Goal: Transaction & Acquisition: Purchase product/service

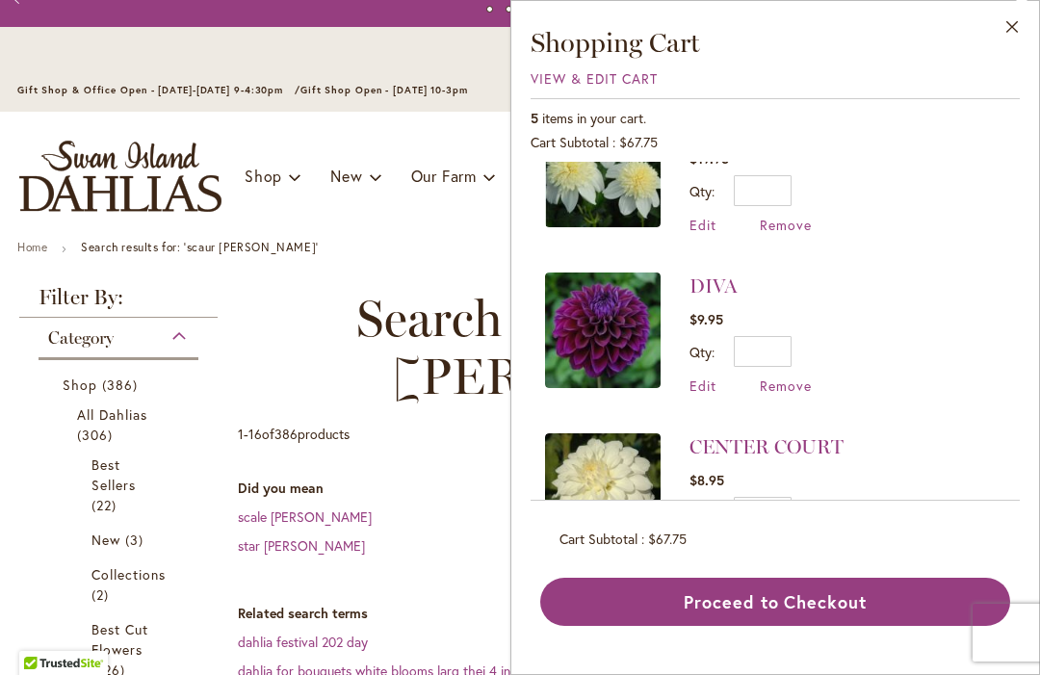
scroll to position [387, 0]
click at [789, 393] on span "Remove" at bounding box center [786, 385] width 52 height 18
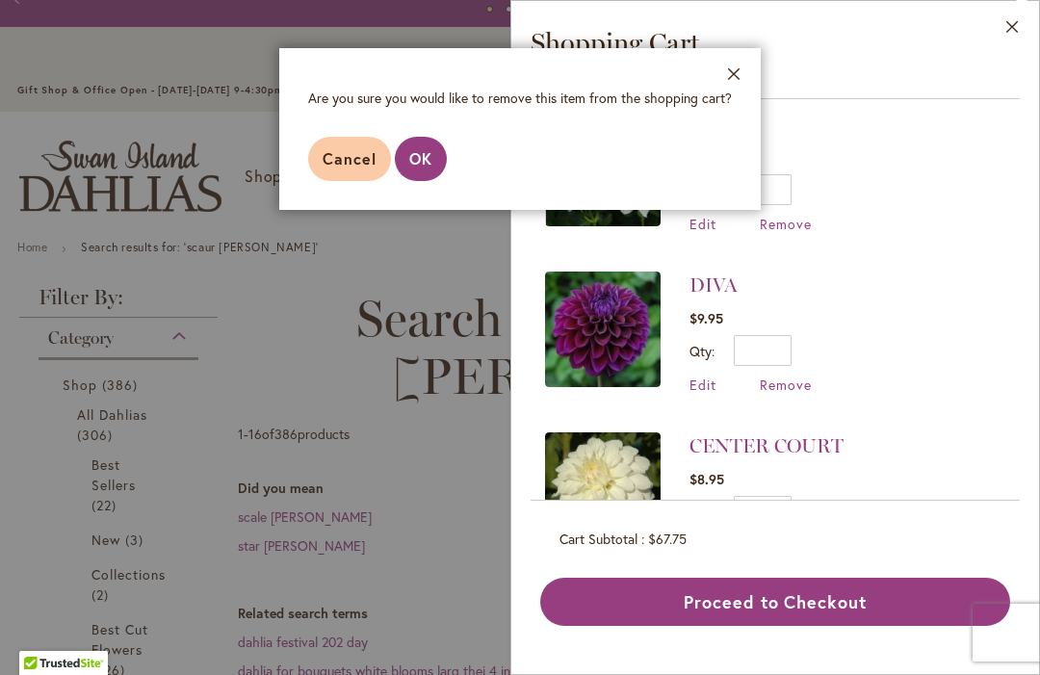
click at [428, 157] on span "OK" at bounding box center [420, 158] width 23 height 20
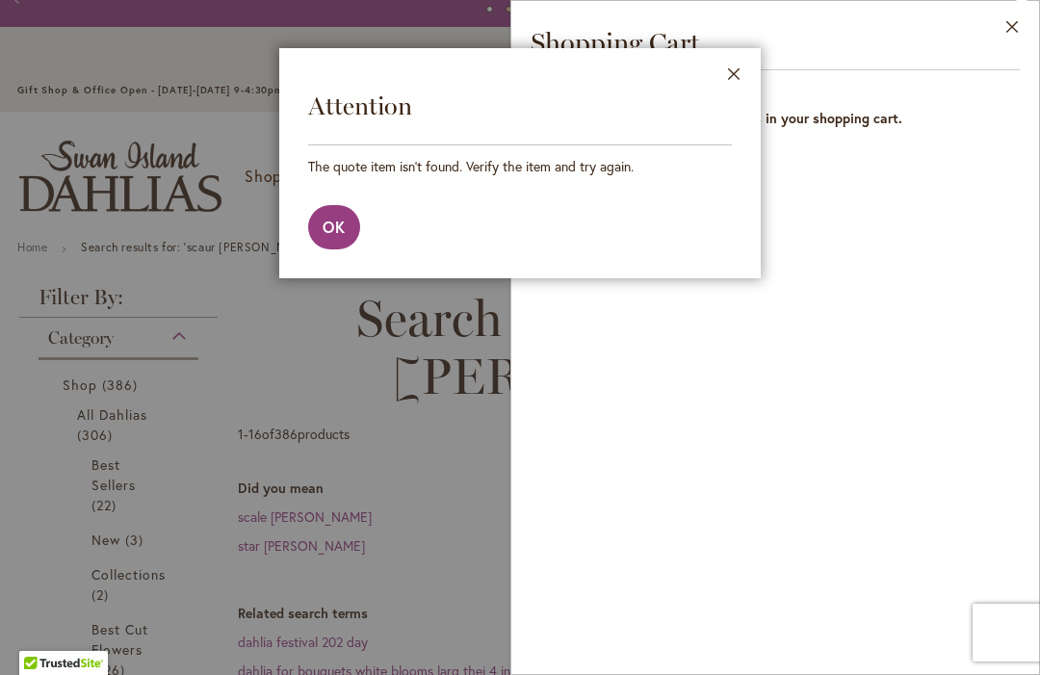
click at [331, 228] on span "OK" at bounding box center [334, 227] width 23 height 20
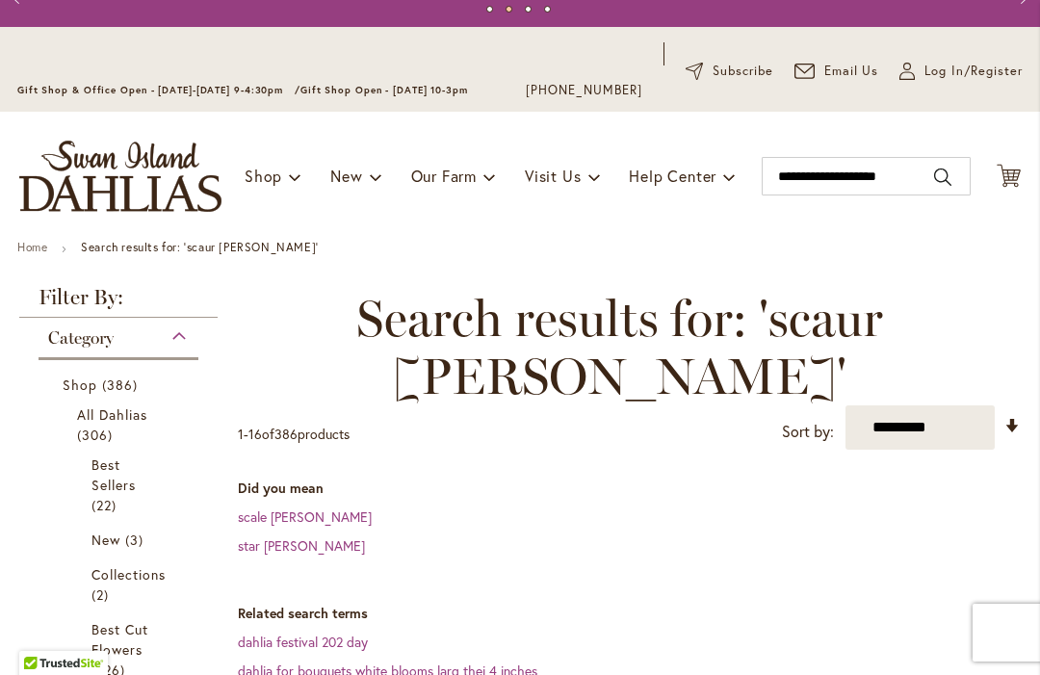
click at [1013, 175] on icon at bounding box center [1009, 175] width 24 height 23
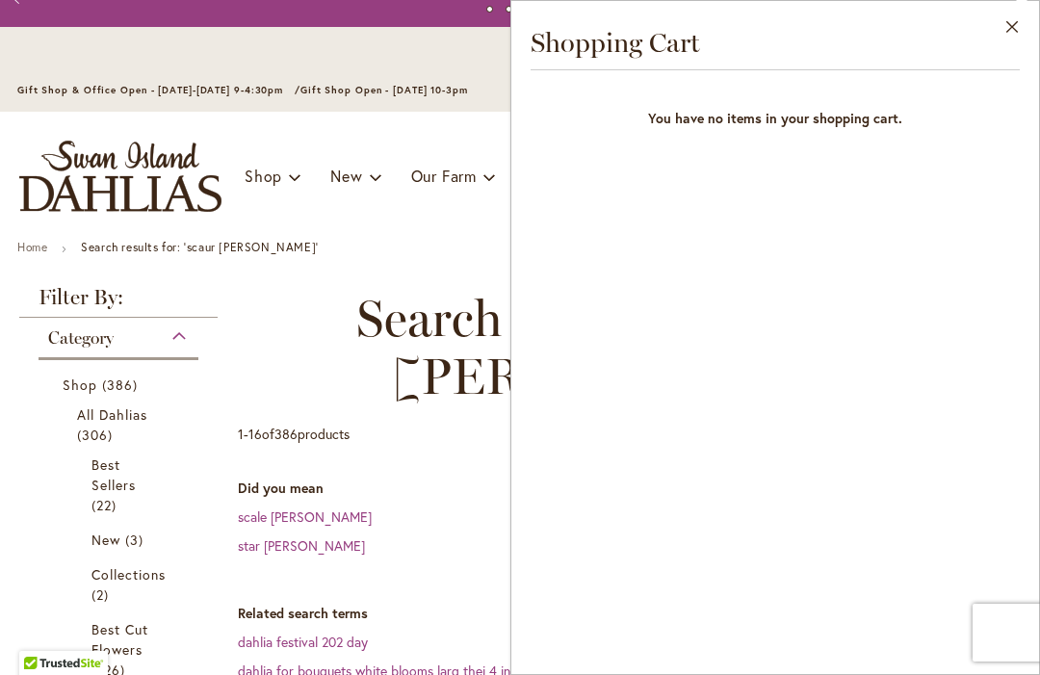
click at [1012, 18] on button "Close" at bounding box center [1012, 31] width 53 height 61
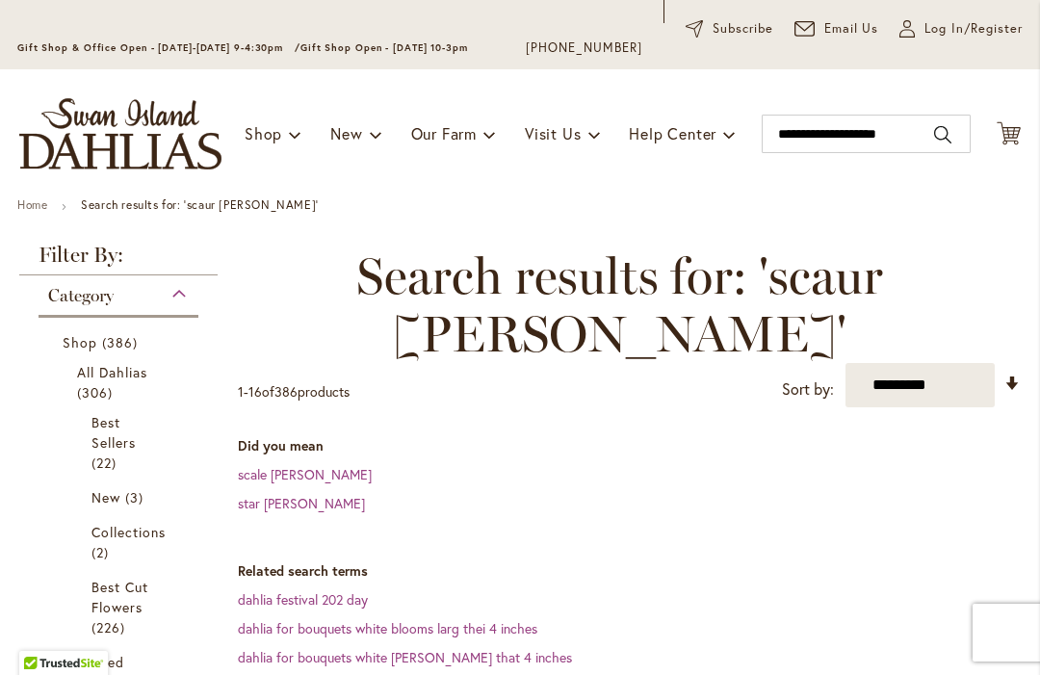
scroll to position [168, 0]
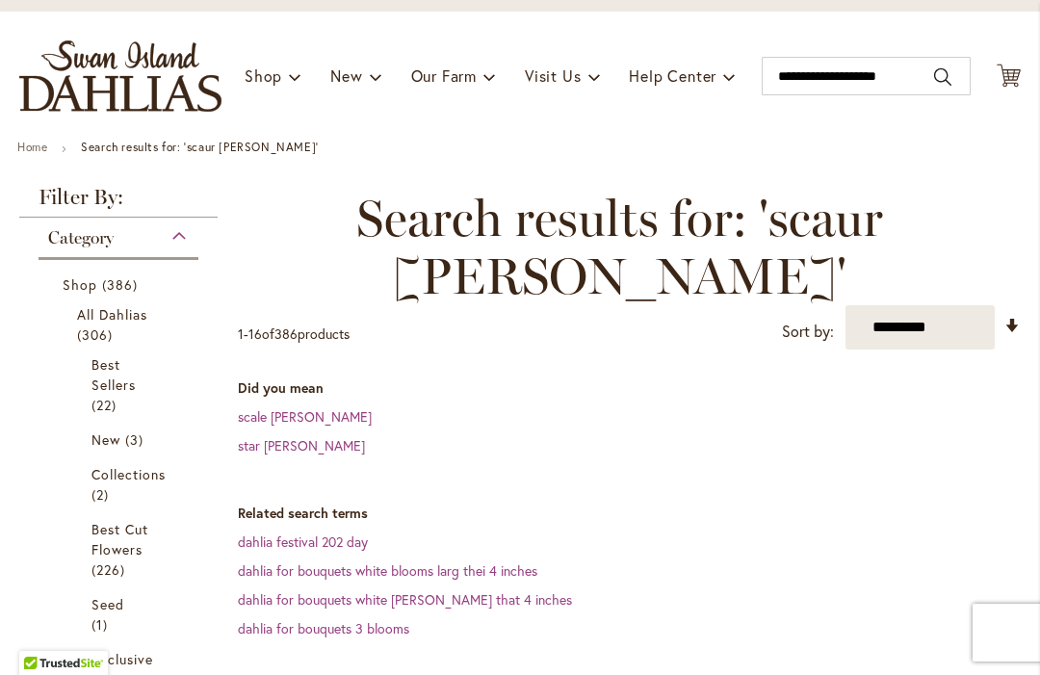
click at [134, 325] on link "All Dahlias 306 items" at bounding box center [121, 324] width 88 height 40
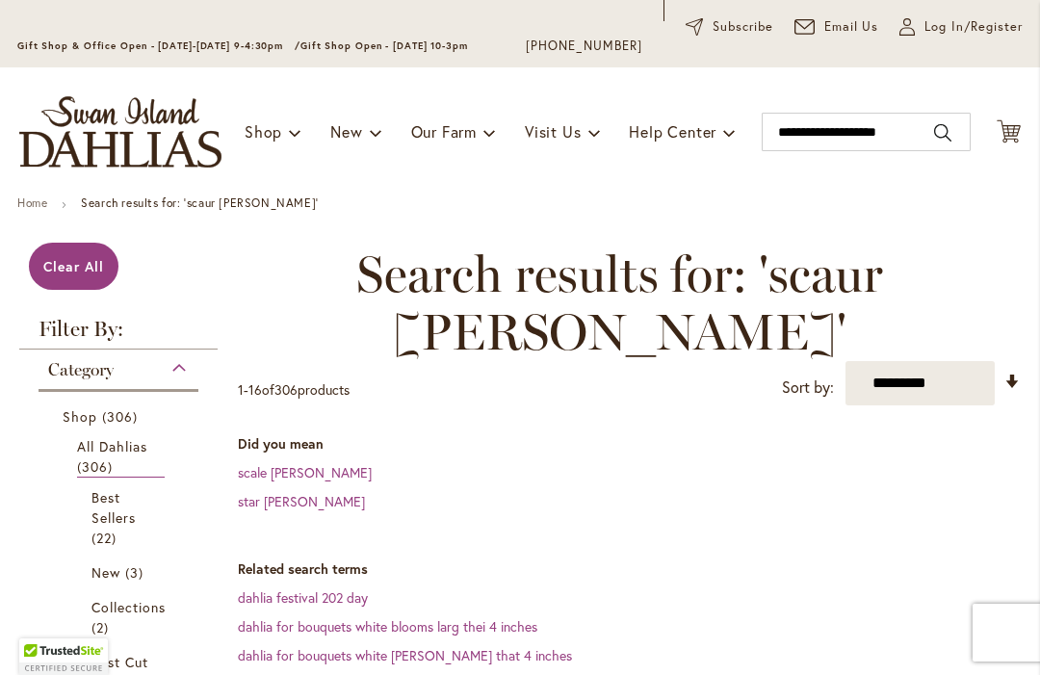
scroll to position [115, 0]
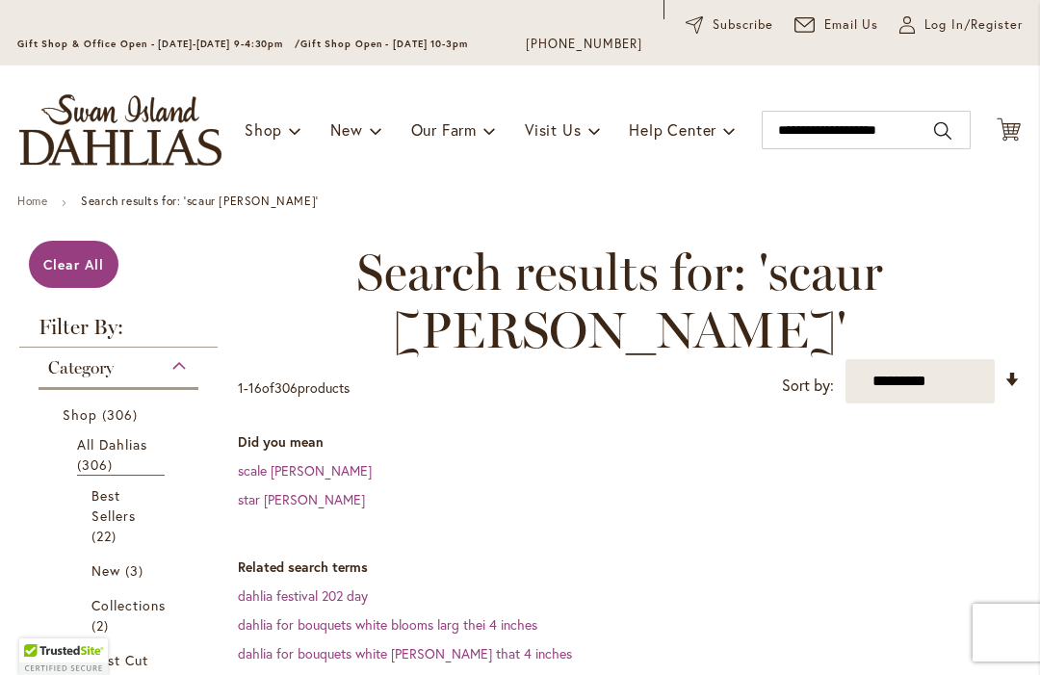
click at [1009, 376] on link "Set Ascending Direction" at bounding box center [1012, 379] width 16 height 22
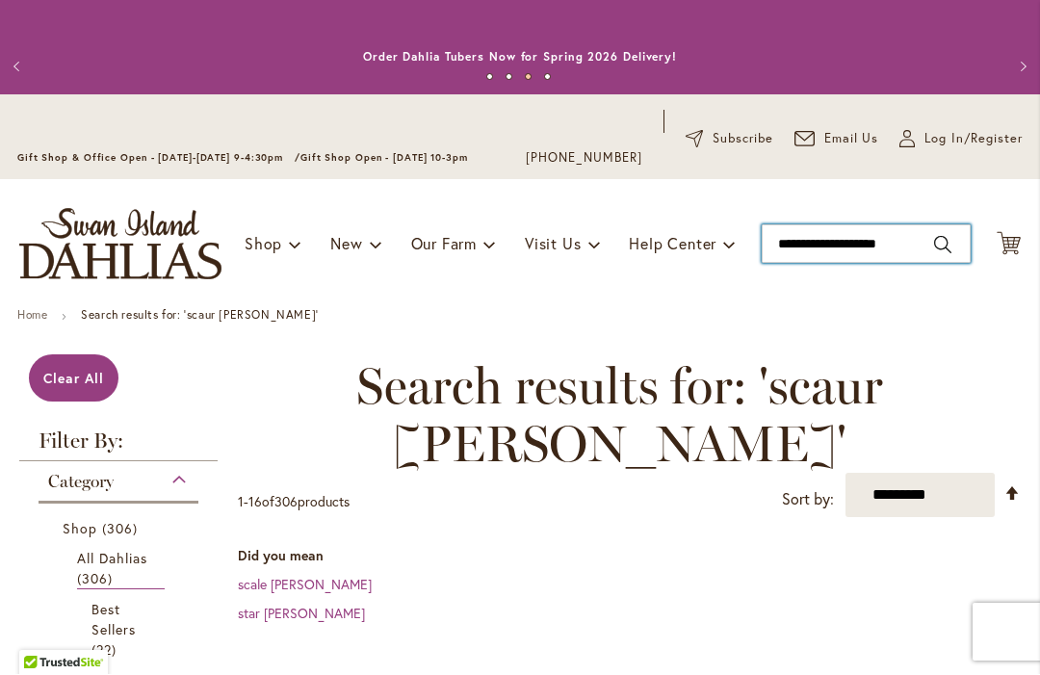
click at [790, 245] on input "**********" at bounding box center [866, 244] width 209 height 39
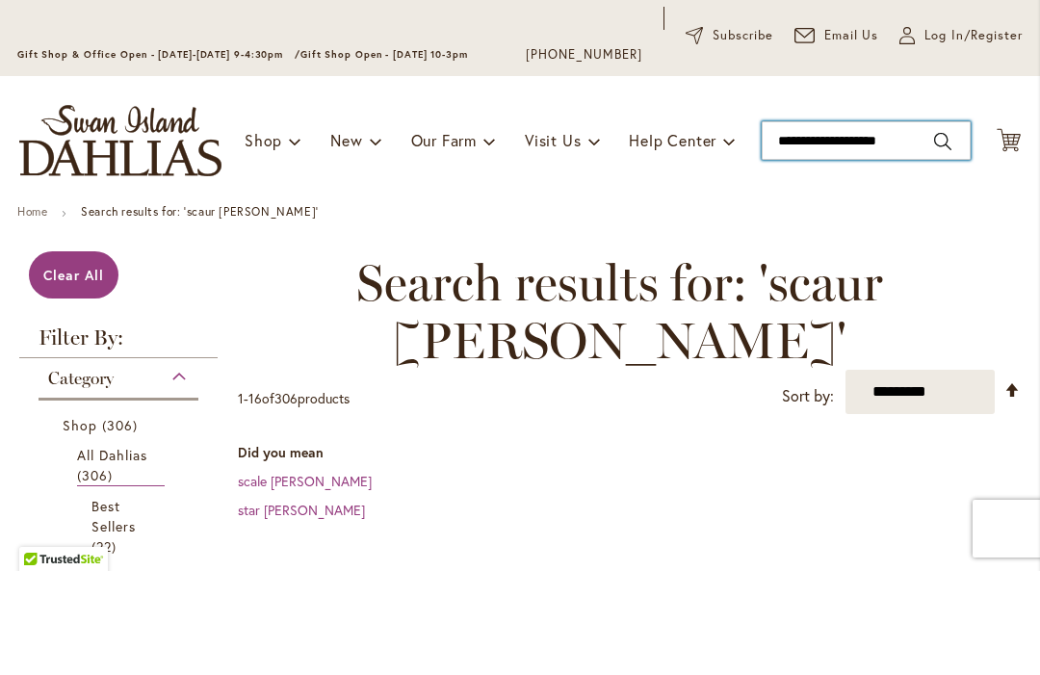
click at [921, 225] on input "**********" at bounding box center [866, 244] width 209 height 39
type input "*"
click at [951, 225] on input "********" at bounding box center [866, 244] width 209 height 39
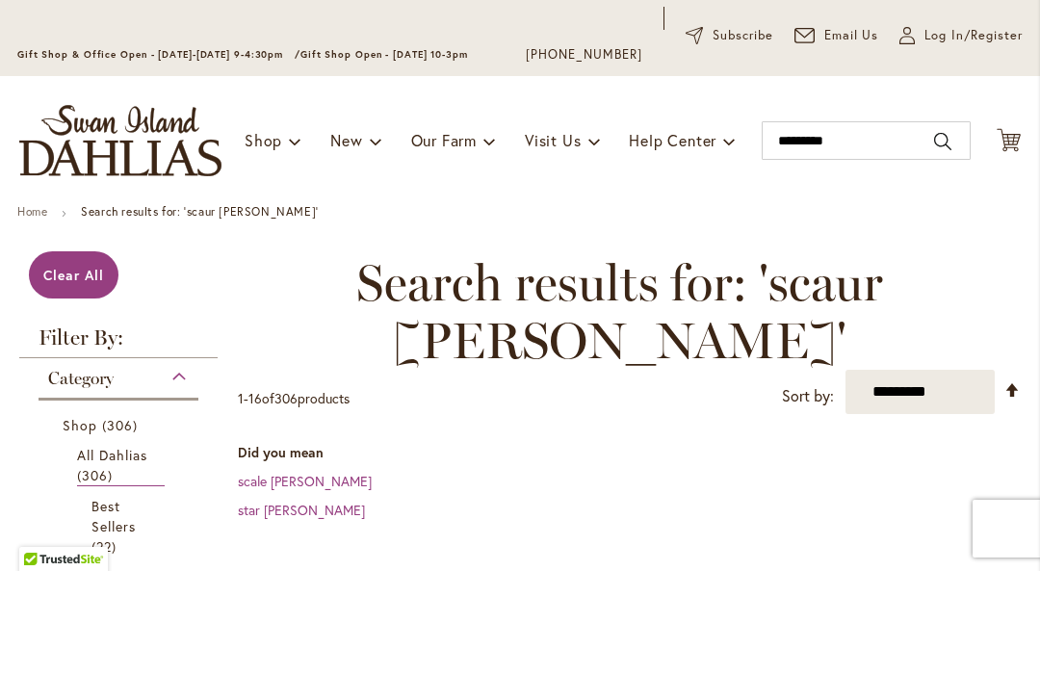
click at [946, 230] on button "Search" at bounding box center [942, 245] width 17 height 31
click at [949, 241] on button "Search" at bounding box center [942, 245] width 17 height 31
click at [869, 248] on input "********" at bounding box center [866, 244] width 209 height 39
click at [863, 246] on input "********" at bounding box center [866, 244] width 209 height 39
click at [886, 246] on input "********" at bounding box center [866, 244] width 209 height 39
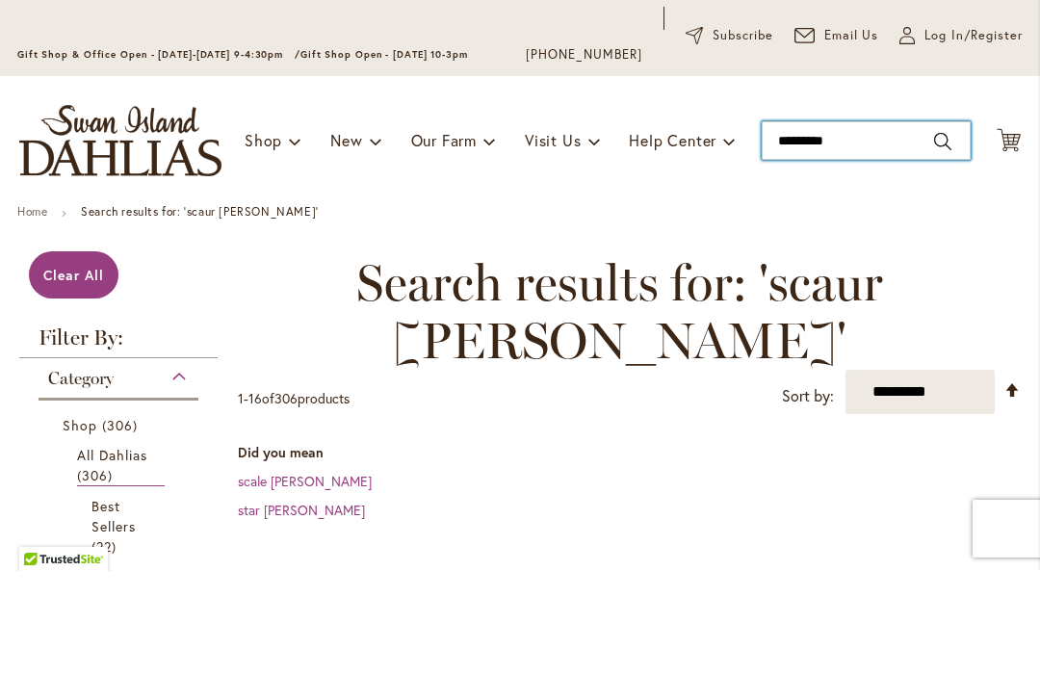
click at [874, 247] on input "********" at bounding box center [866, 244] width 209 height 39
click at [874, 250] on input "********" at bounding box center [866, 244] width 209 height 39
click at [861, 256] on input "********" at bounding box center [866, 244] width 209 height 39
click at [942, 246] on button "Search" at bounding box center [942, 245] width 17 height 31
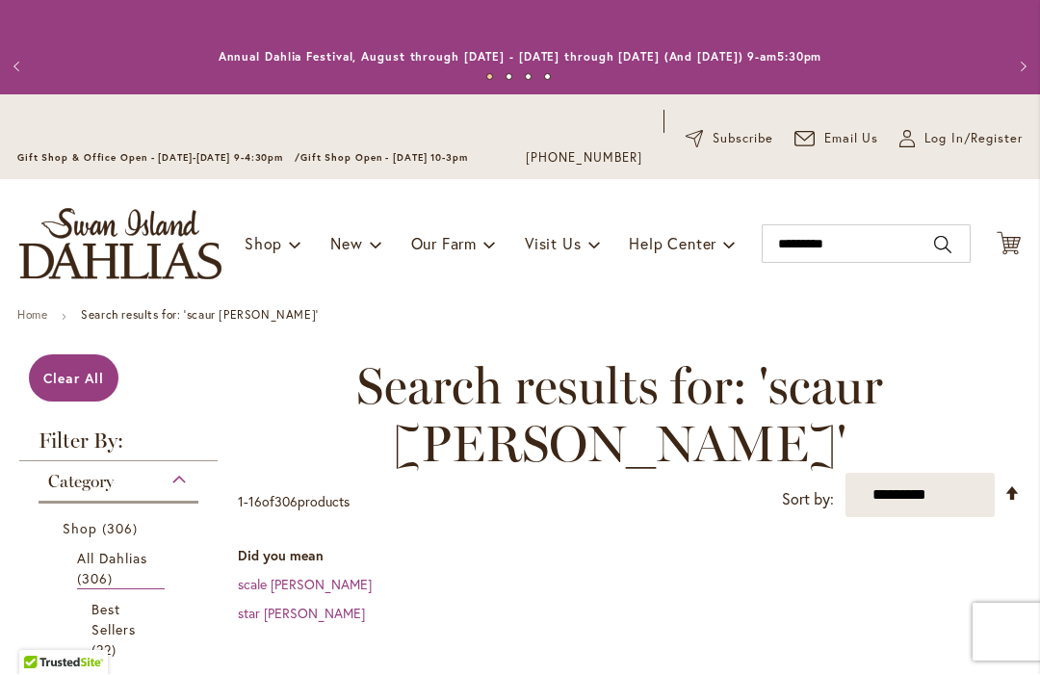
type input "********"
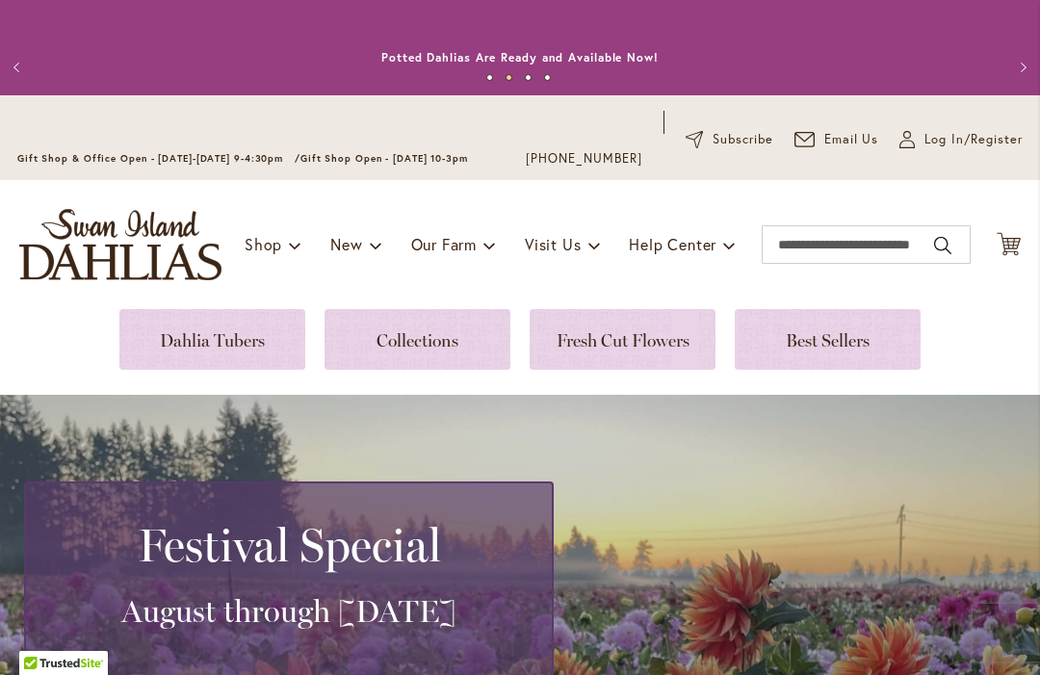
click at [224, 332] on link at bounding box center [212, 339] width 186 height 61
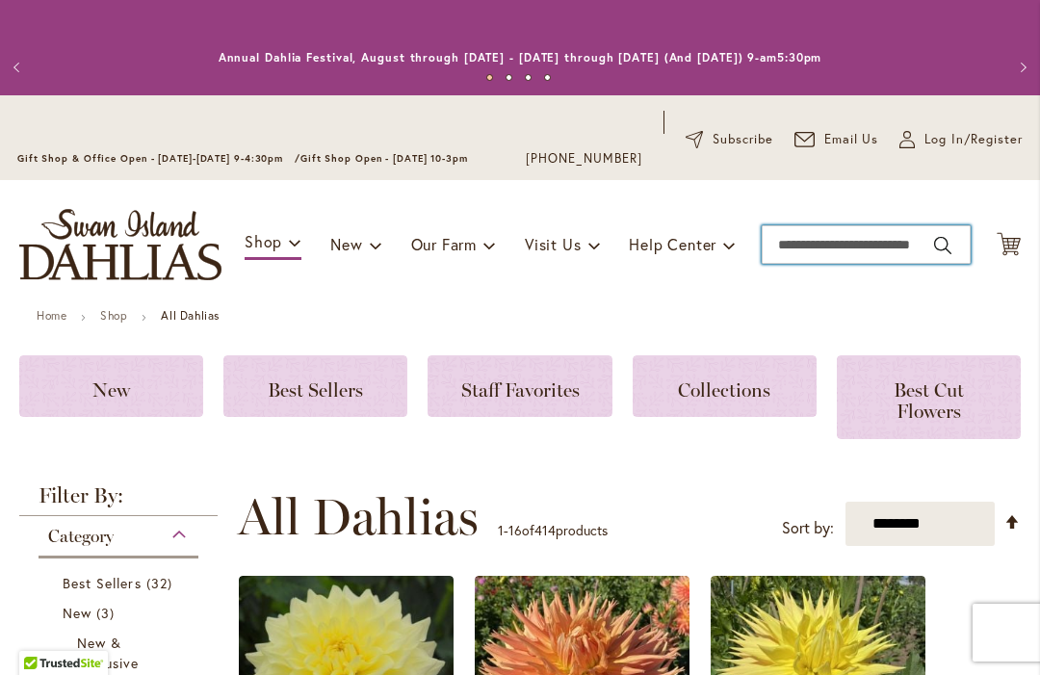
click at [789, 237] on input "Search" at bounding box center [866, 244] width 209 height 39
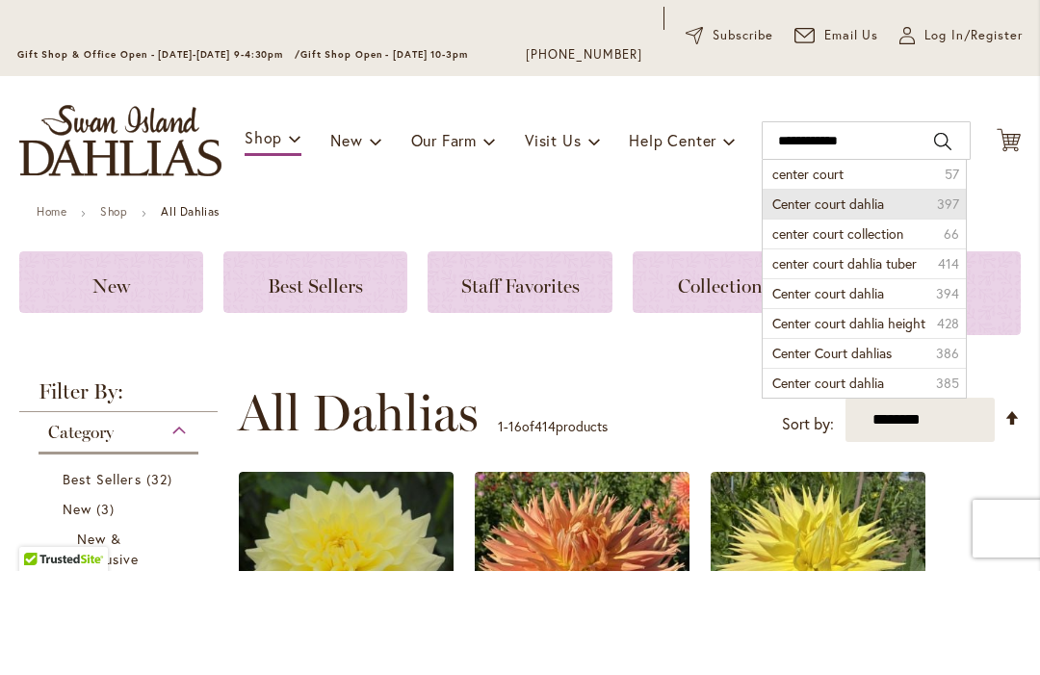
click at [897, 293] on li "Center court dahlia 397" at bounding box center [864, 308] width 202 height 30
type input "**********"
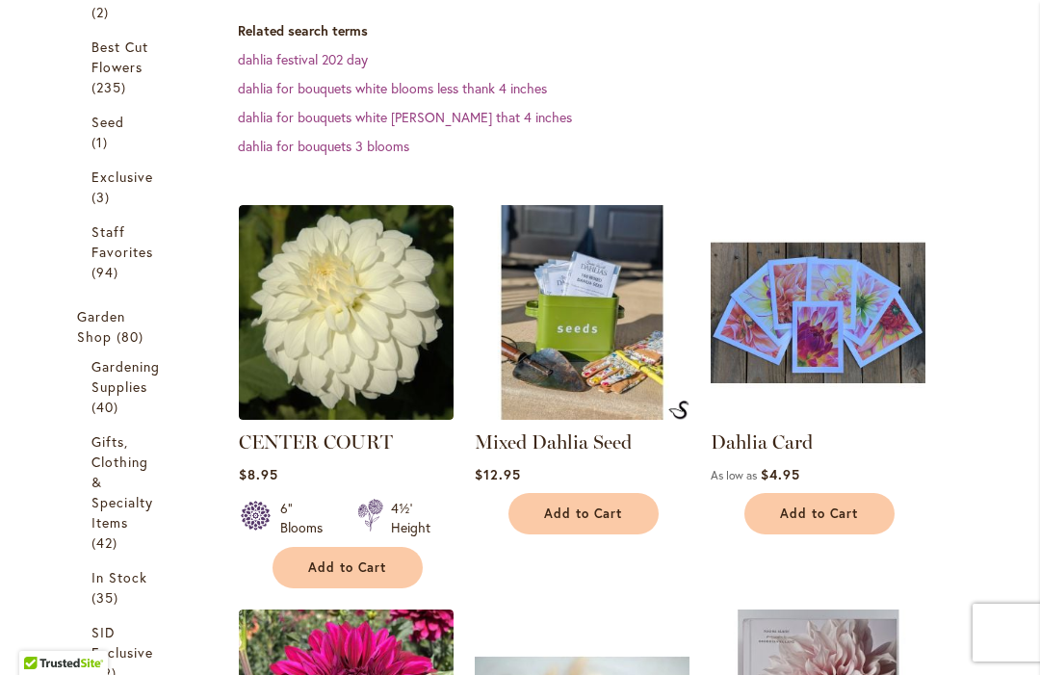
scroll to position [660, 0]
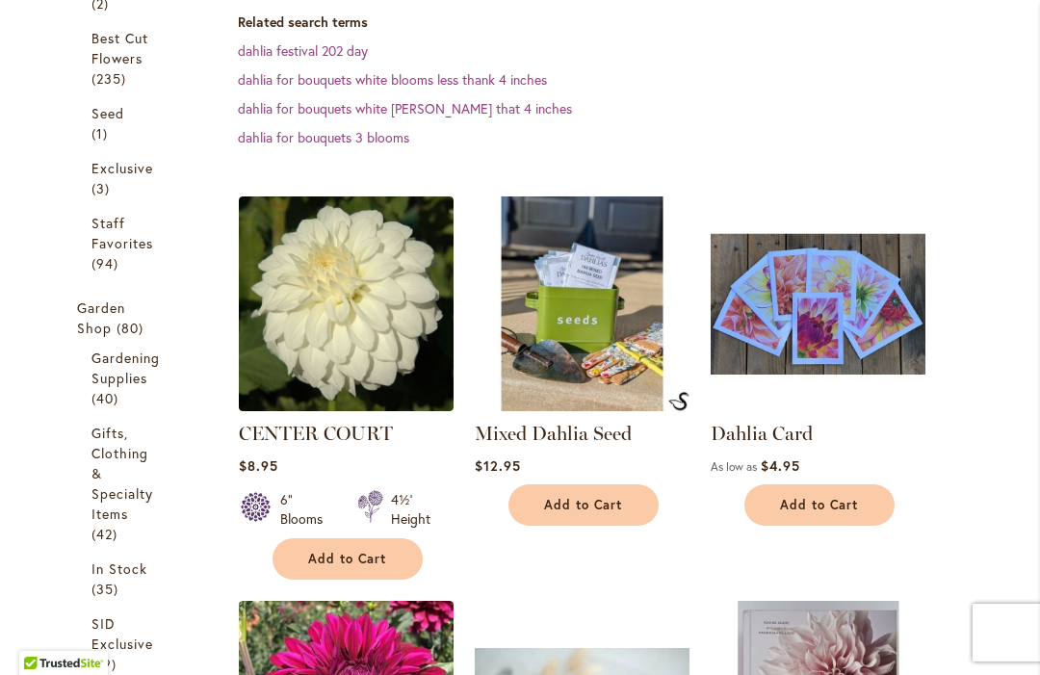
click at [350, 563] on span "Add to Cart" at bounding box center [347, 559] width 79 height 16
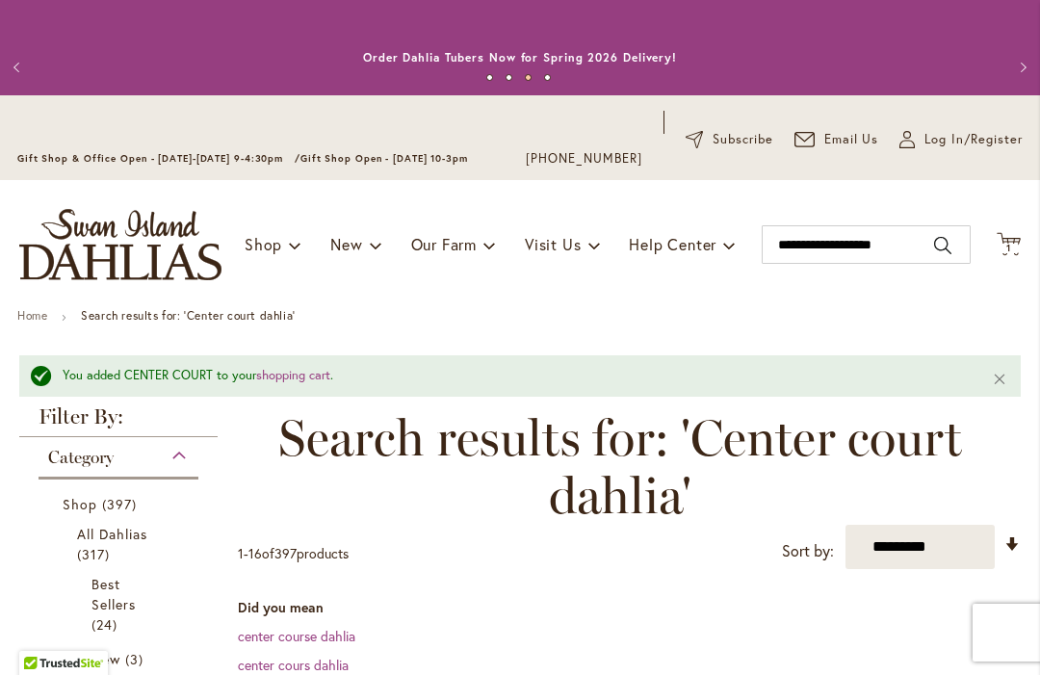
scroll to position [0, 0]
click at [857, 241] on input "**********" at bounding box center [866, 244] width 209 height 39
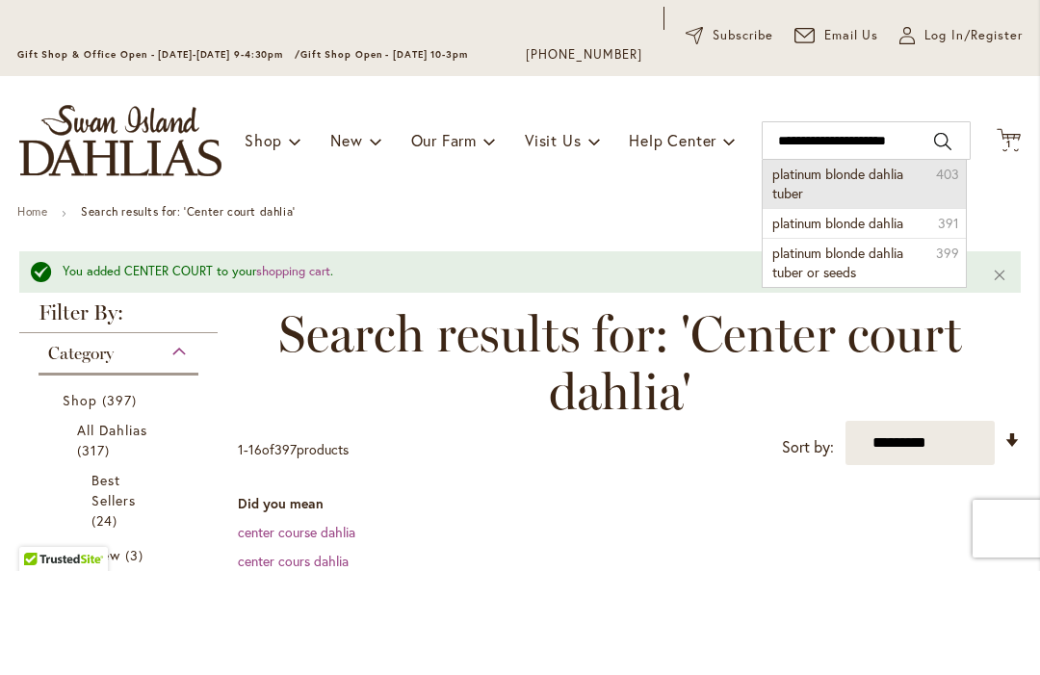
click at [856, 264] on li "platinum blonde dahlia tuber 403" at bounding box center [864, 288] width 202 height 48
type input "**********"
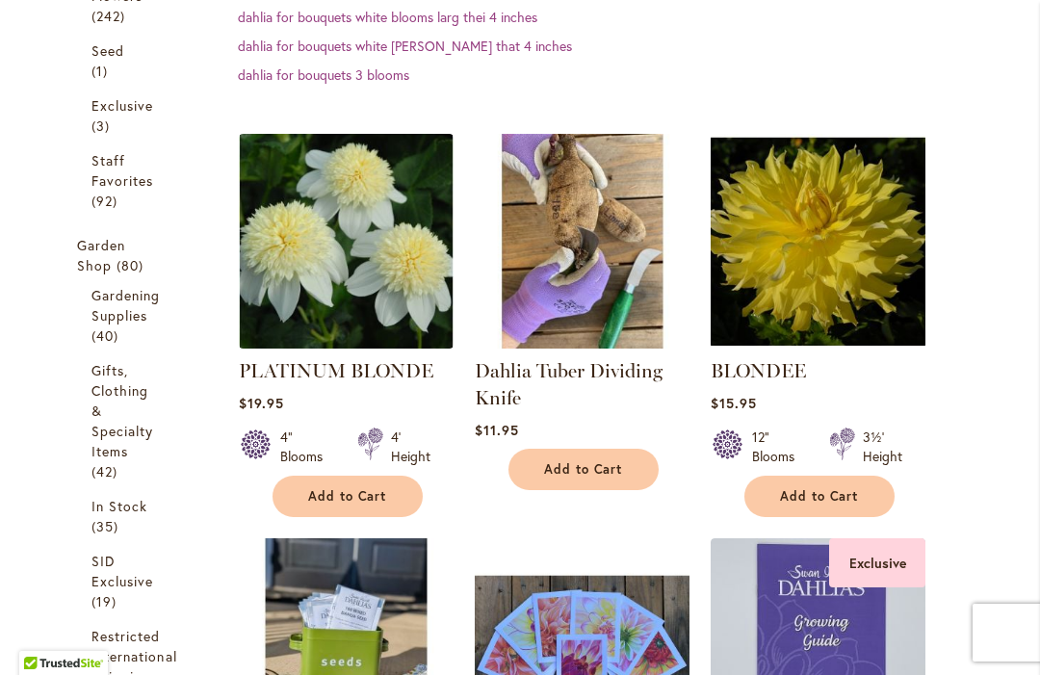
scroll to position [723, 0]
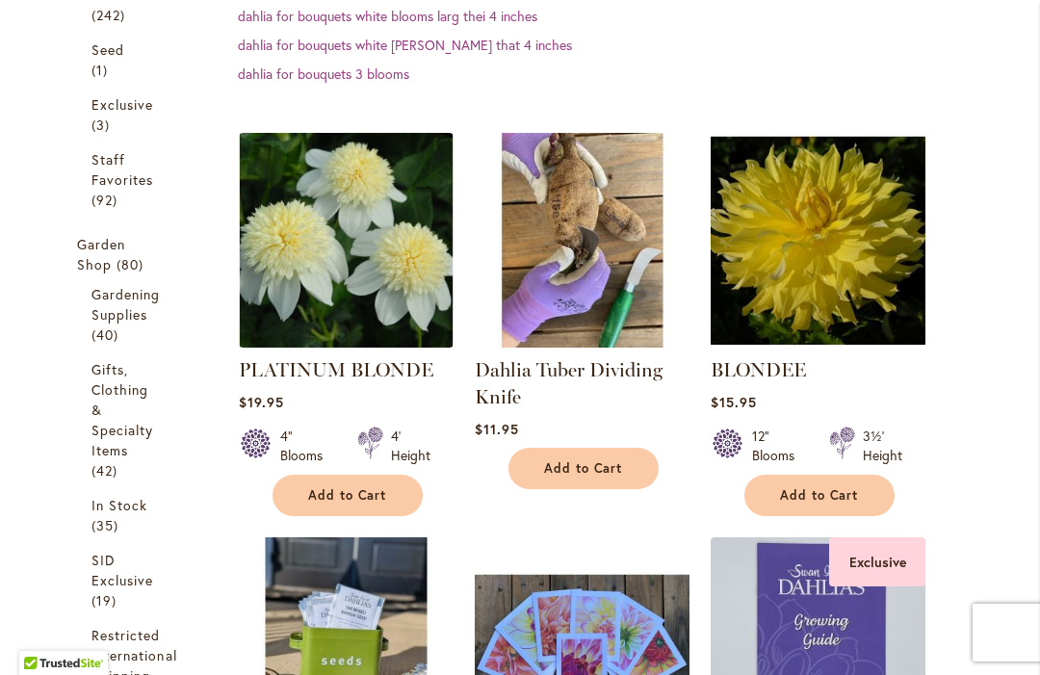
click at [339, 491] on span "Add to Cart" at bounding box center [347, 495] width 79 height 16
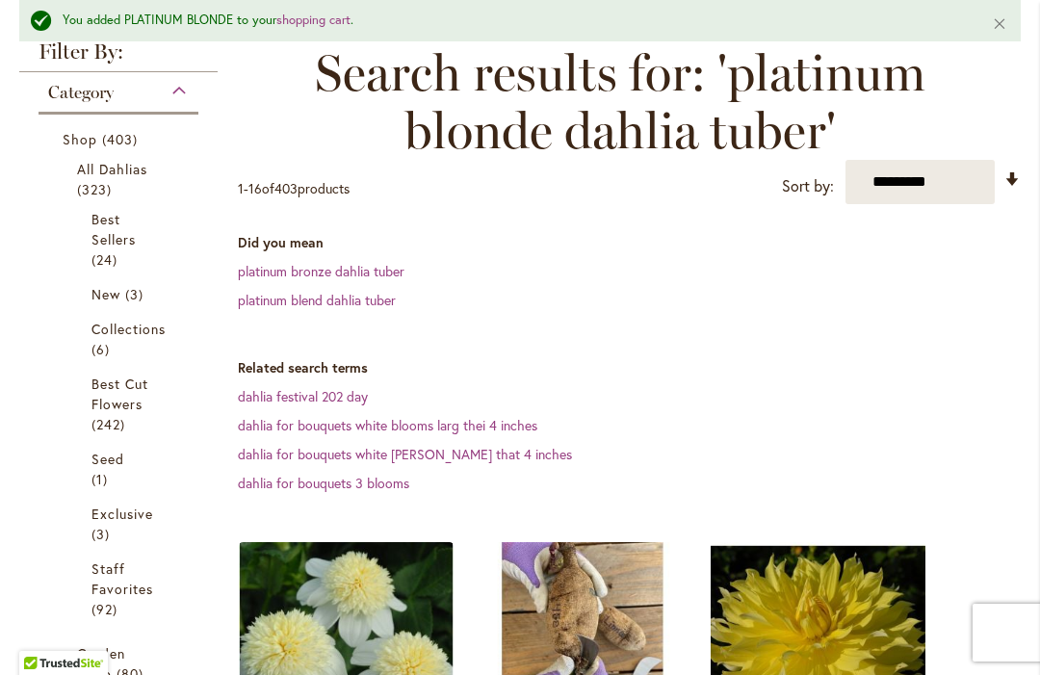
scroll to position [372, 0]
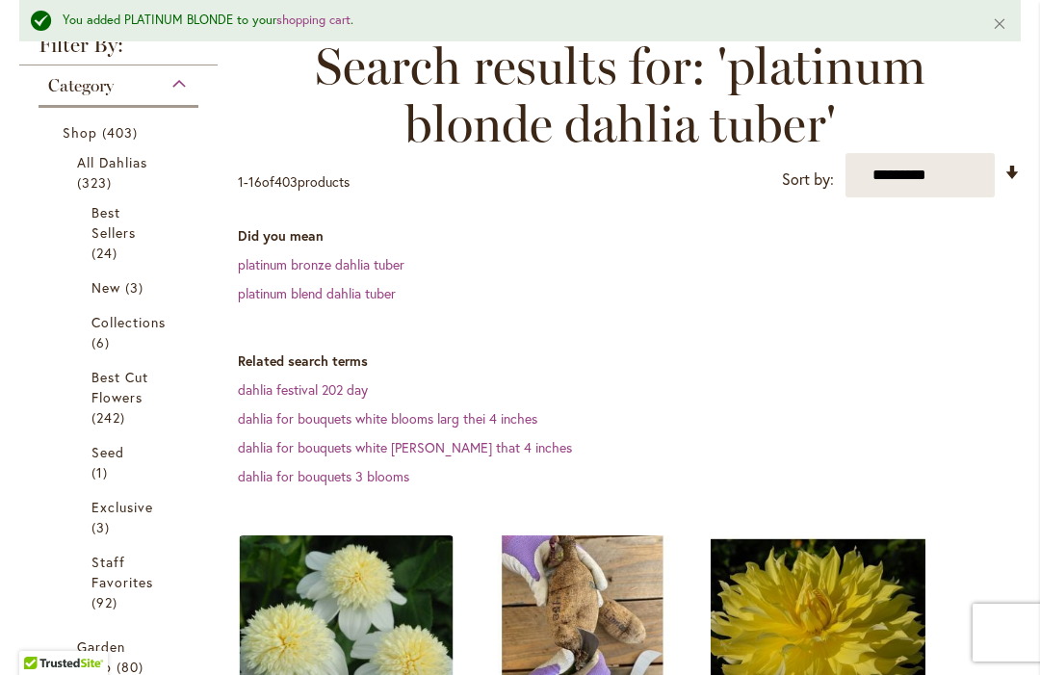
click at [130, 170] on span "All Dahlias" at bounding box center [112, 162] width 71 height 18
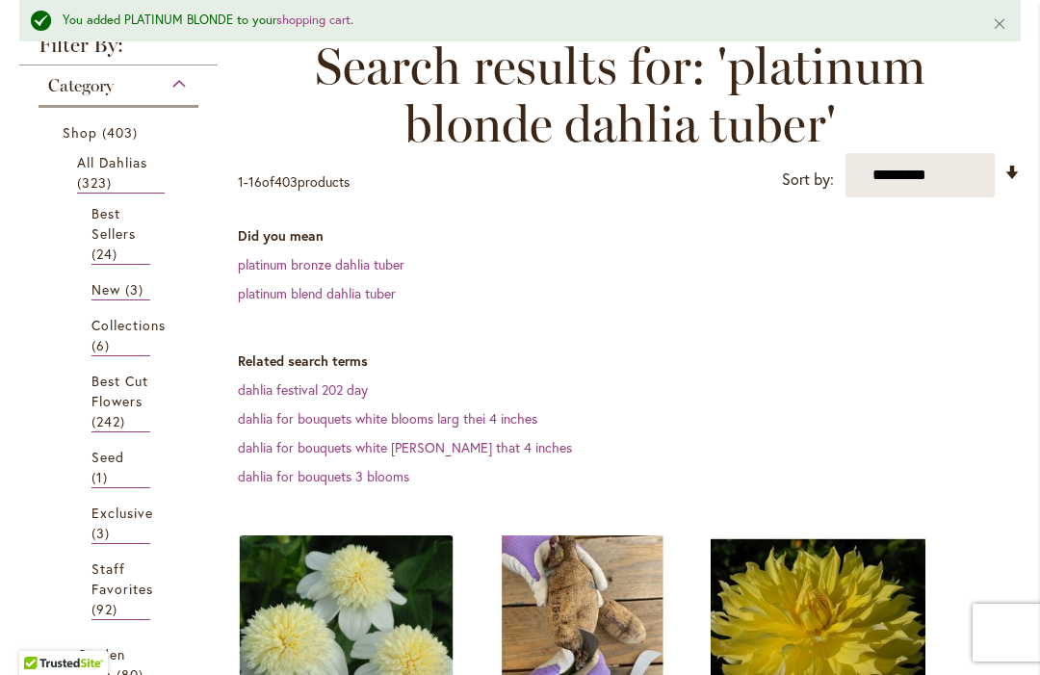
click at [115, 141] on span "403 items" at bounding box center [122, 132] width 40 height 20
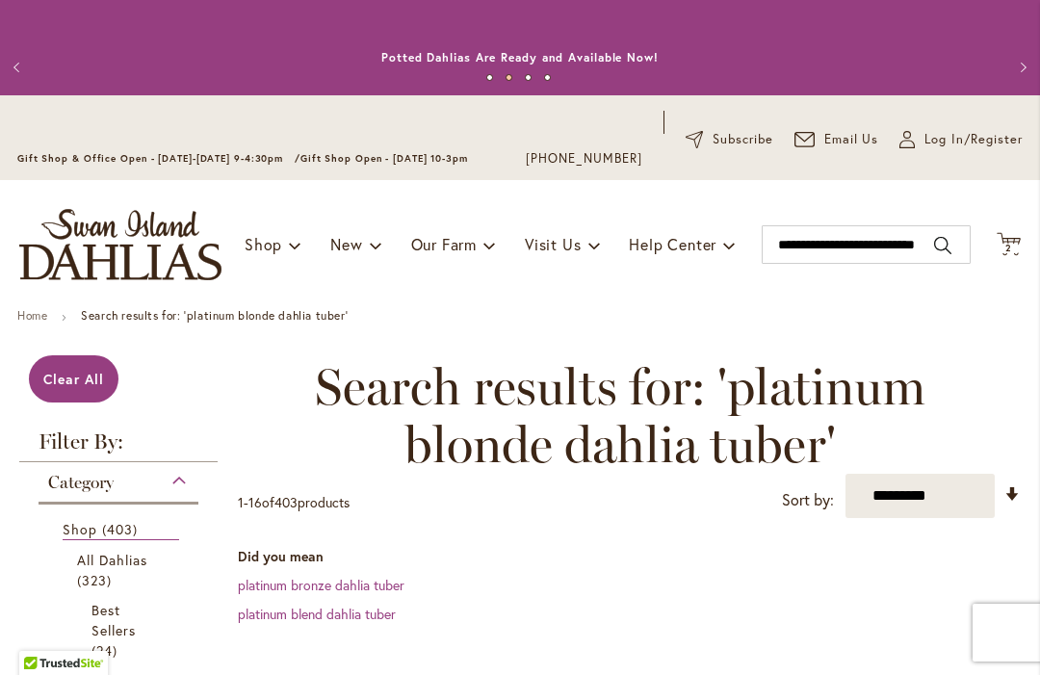
click at [119, 561] on span "All Dahlias" at bounding box center [112, 560] width 71 height 18
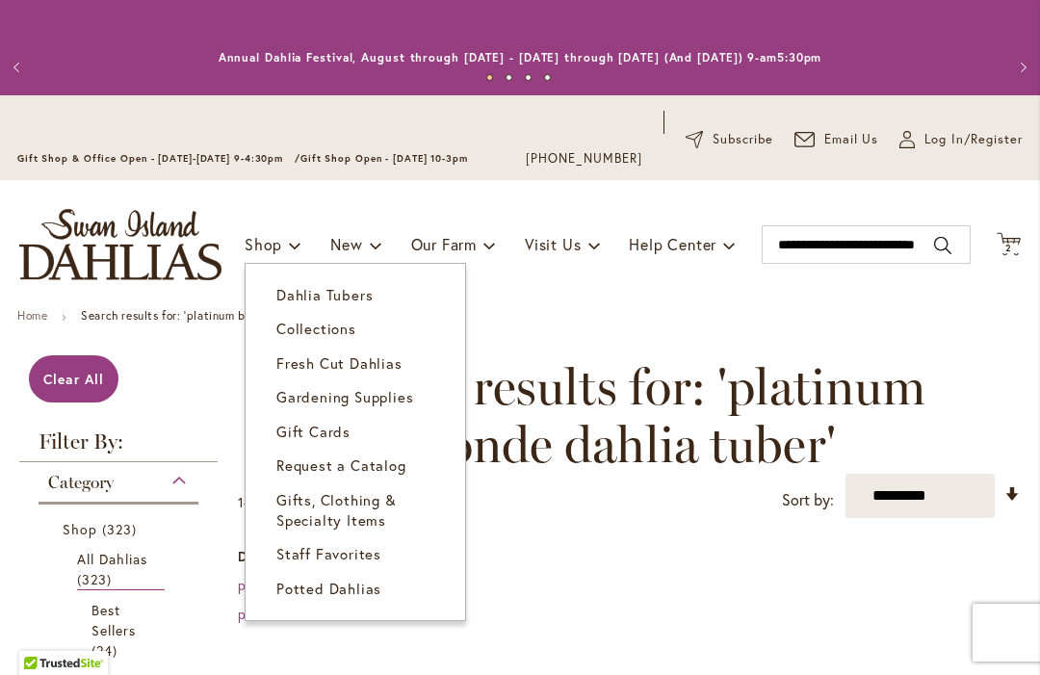
click at [368, 302] on span "Dahlia Tubers" at bounding box center [324, 294] width 96 height 19
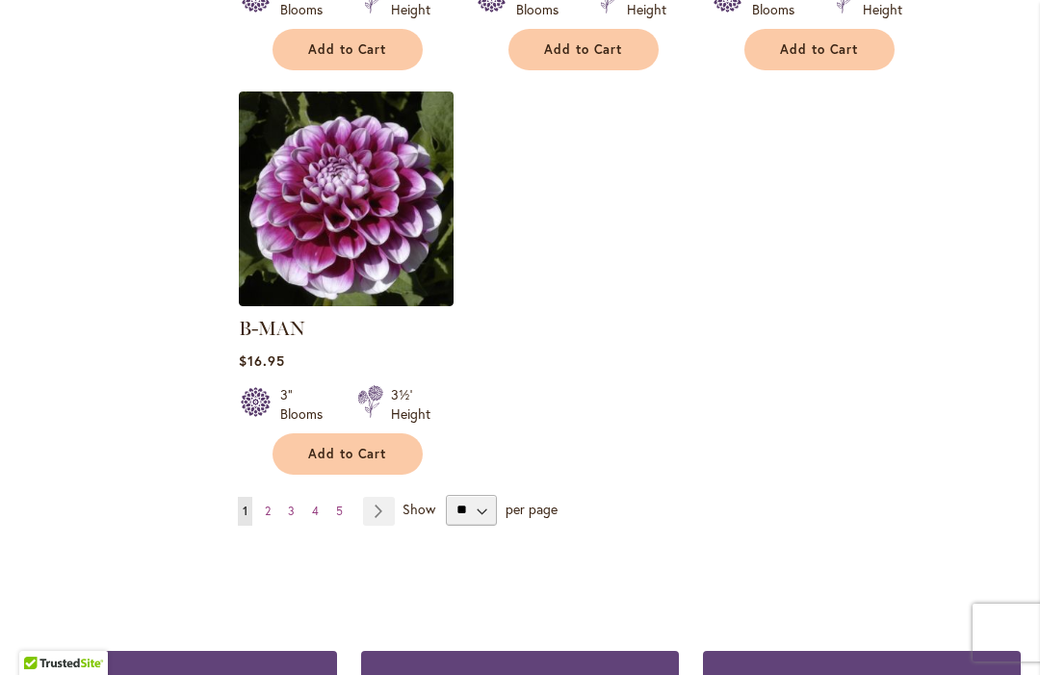
scroll to position [2526, 0]
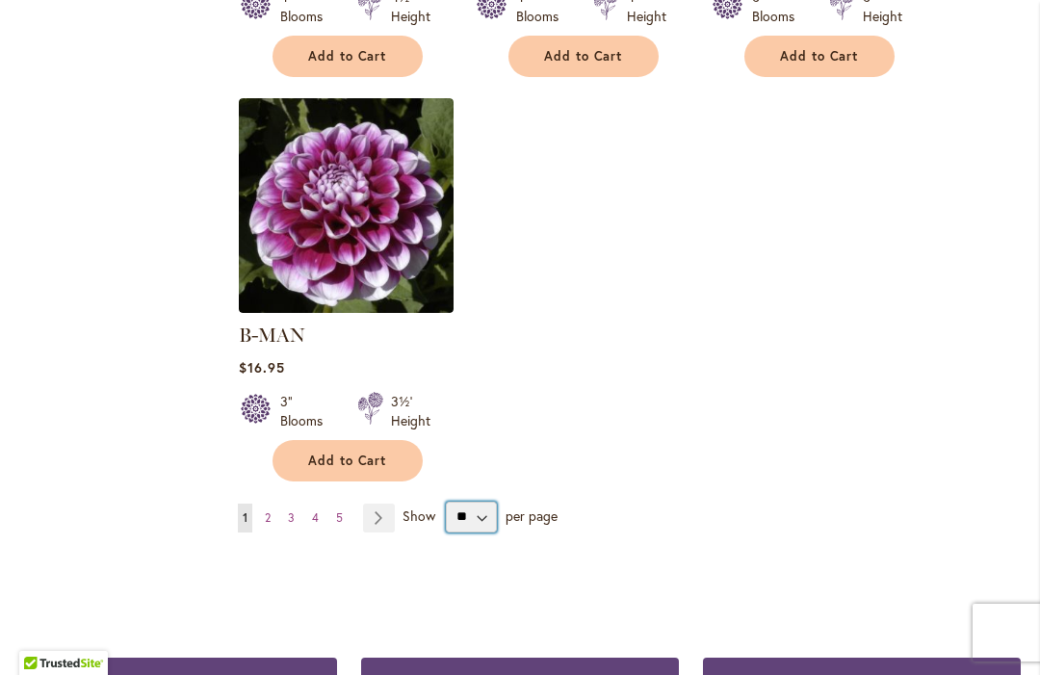
click at [479, 502] on select "** ** ** **" at bounding box center [471, 517] width 51 height 31
select select "**"
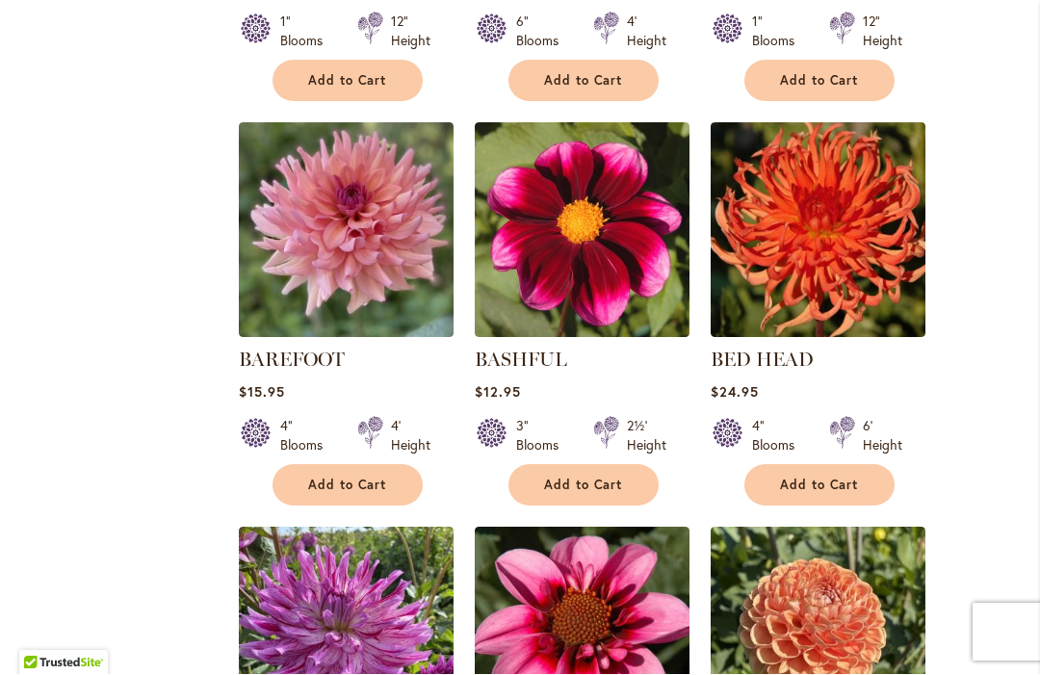
scroll to position [3312, 0]
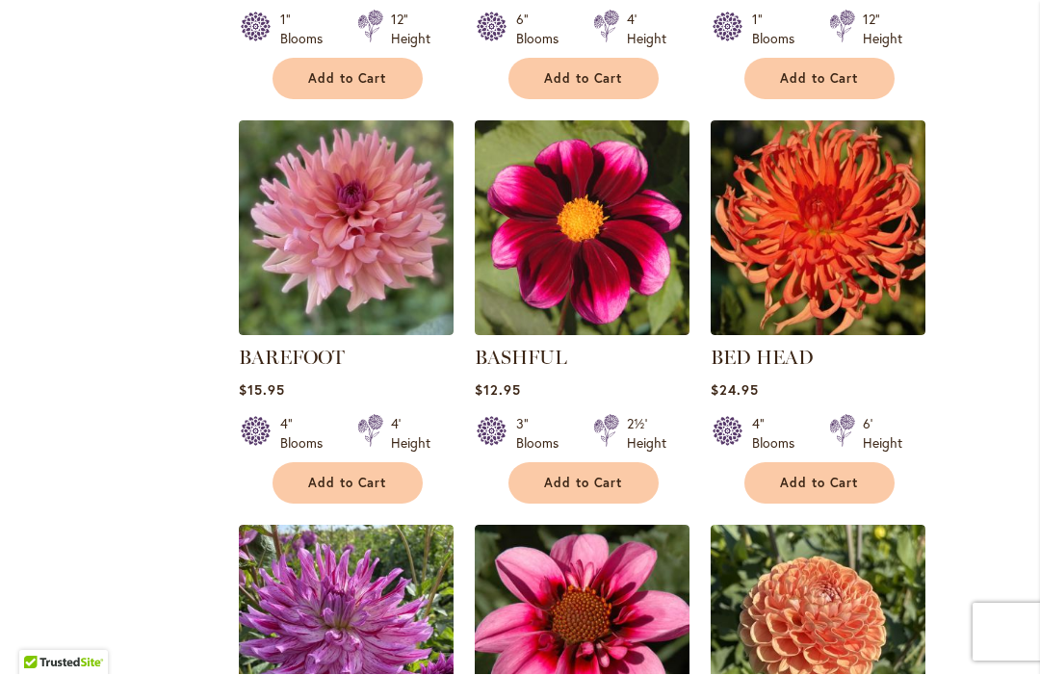
click at [409, 252] on img at bounding box center [346, 228] width 215 height 215
click at [308, 381] on div "$15.95" at bounding box center [346, 390] width 215 height 18
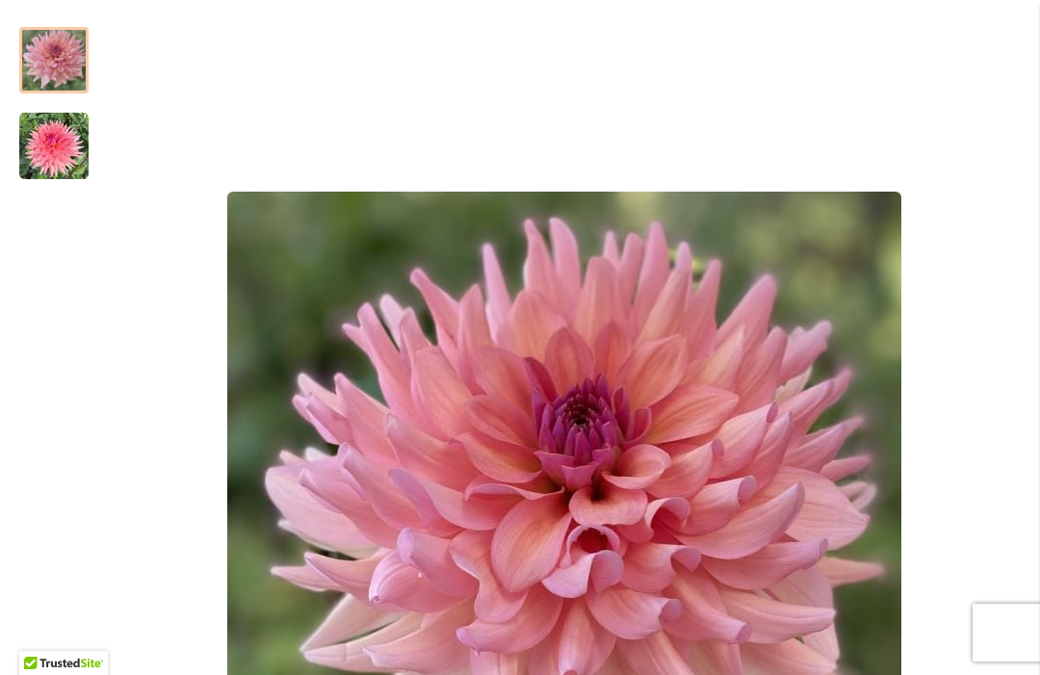
scroll to position [347, 0]
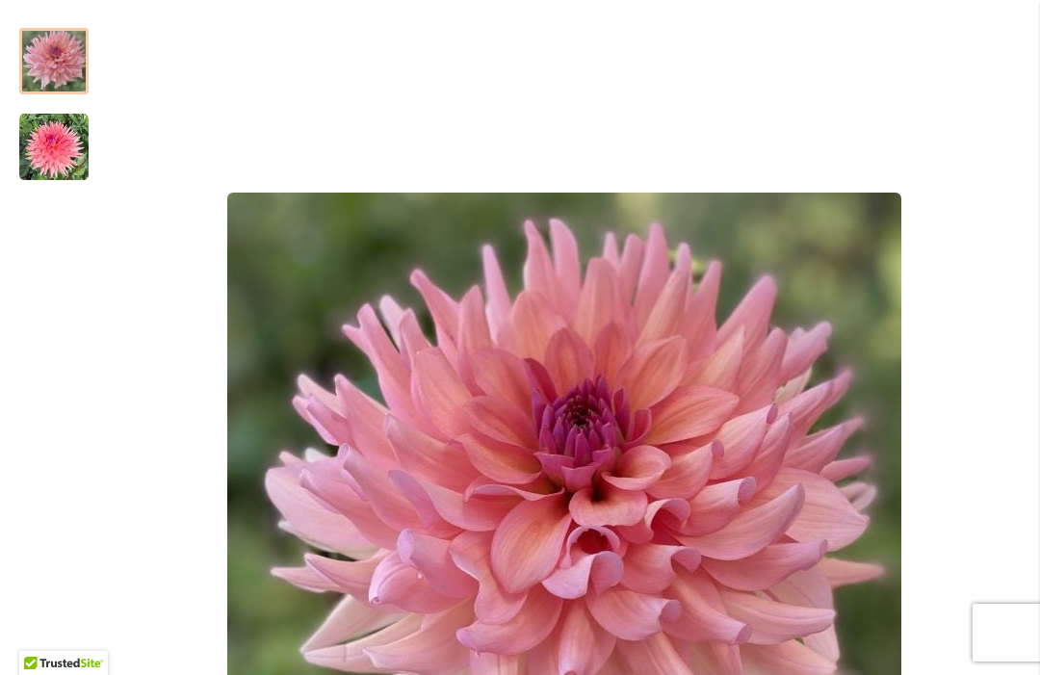
click at [51, 141] on img "BAREFOOT" at bounding box center [53, 147] width 69 height 69
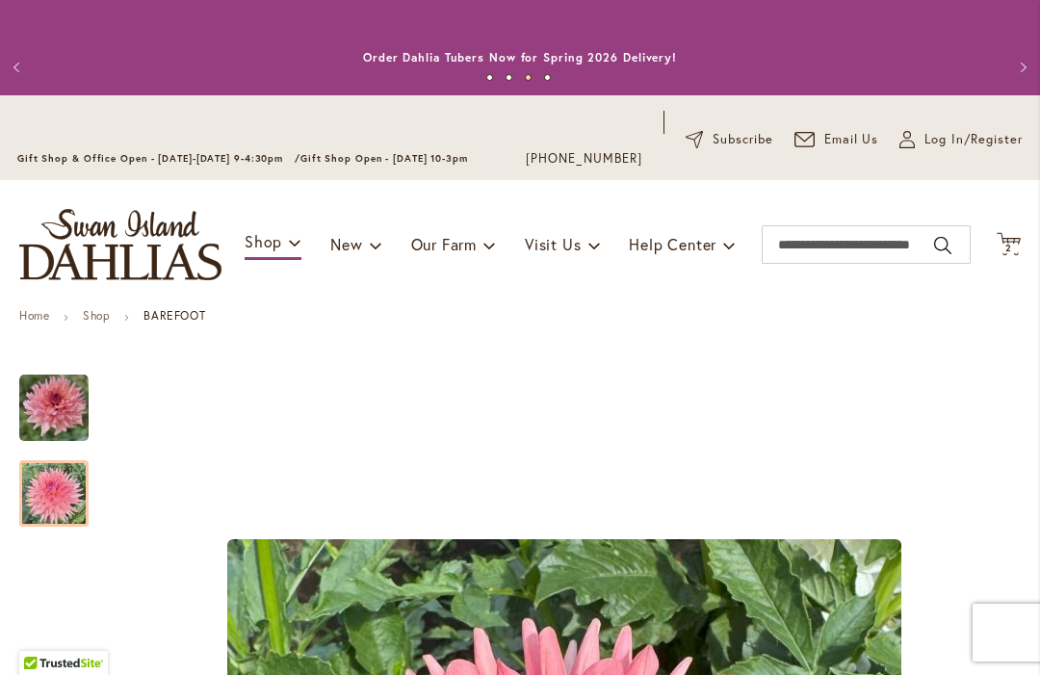
scroll to position [0, 0]
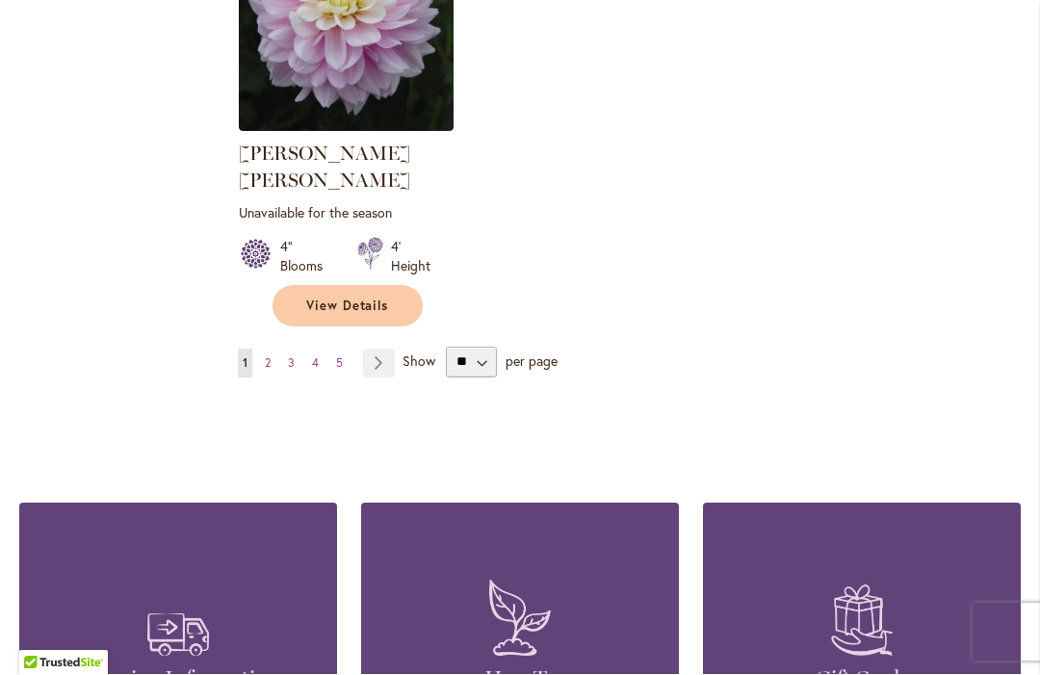
scroll to position [9233, 0]
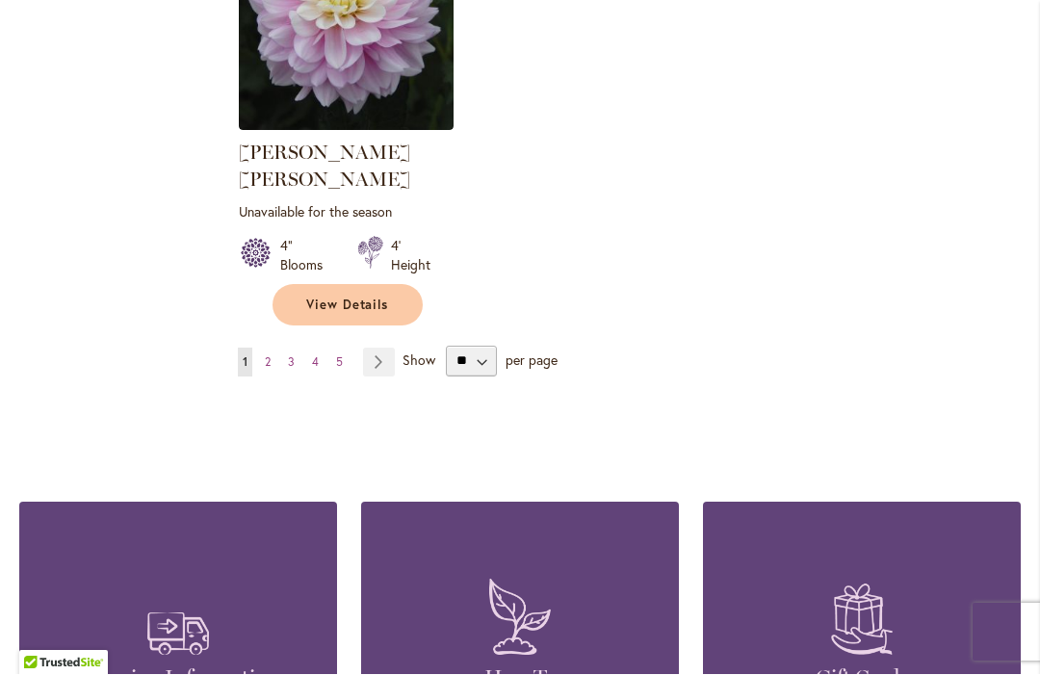
click at [371, 349] on link "Page Next" at bounding box center [379, 363] width 32 height 29
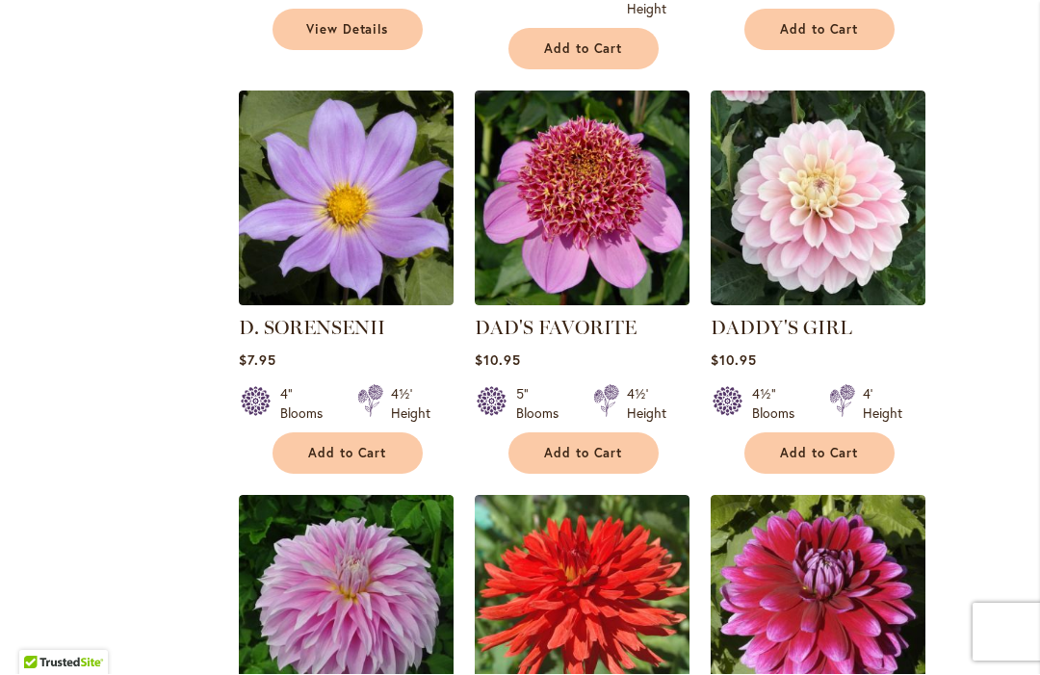
scroll to position [4226, 0]
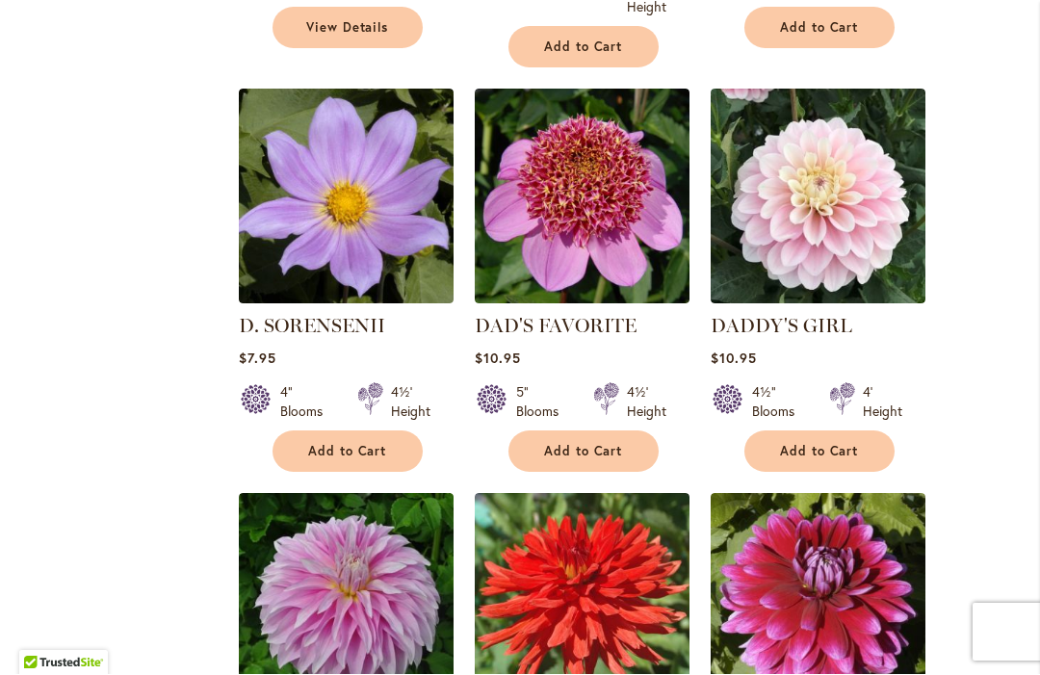
click at [609, 315] on link "DAD'S FAVORITE" at bounding box center [556, 326] width 162 height 23
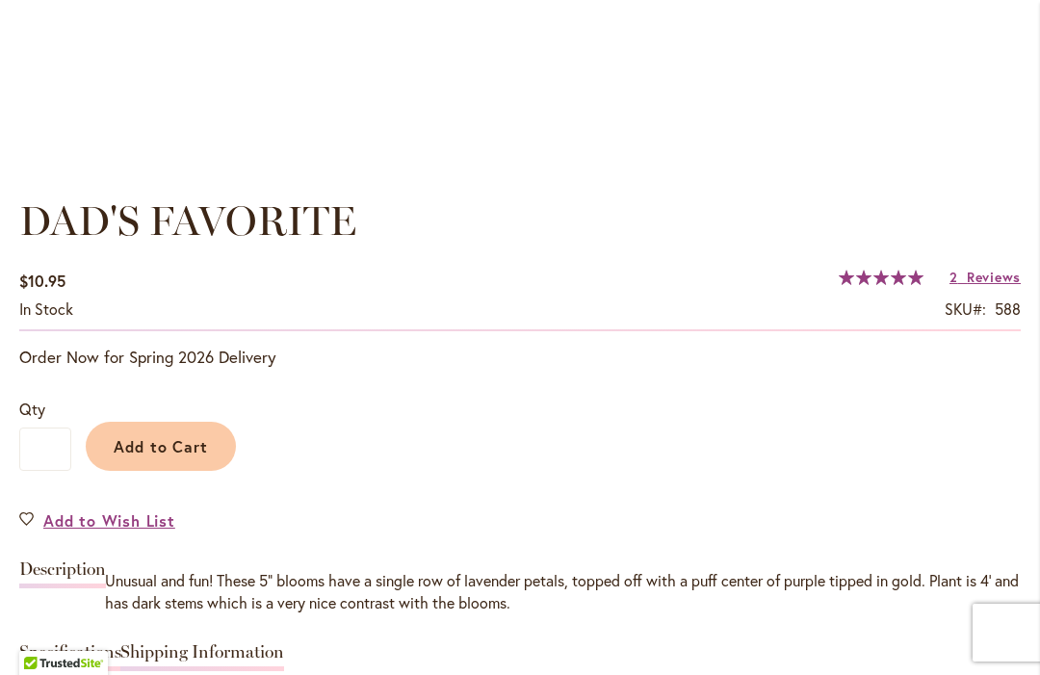
scroll to position [1273, 0]
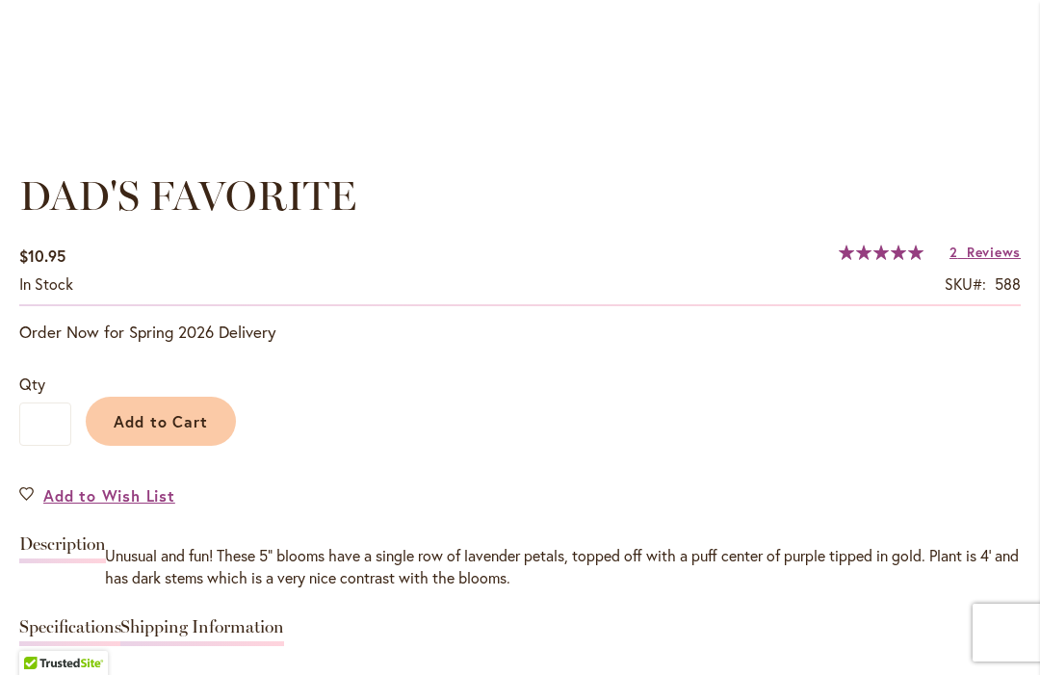
click at [155, 422] on span "Add to Cart" at bounding box center [161, 421] width 95 height 20
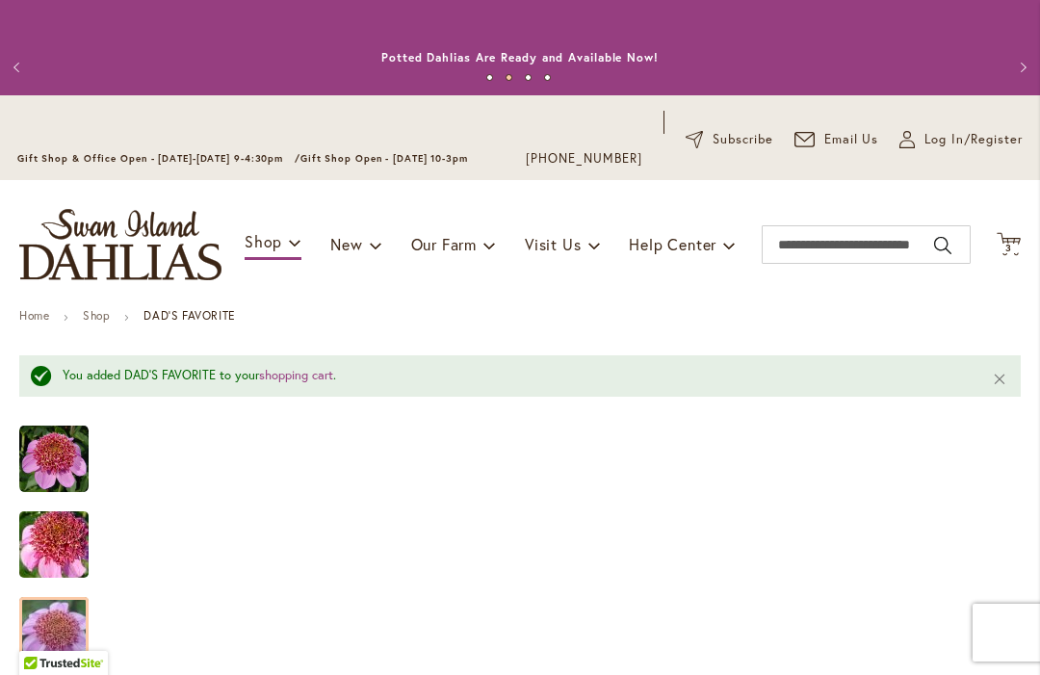
scroll to position [0, 0]
click at [26, 68] on button "Previous" at bounding box center [19, 67] width 39 height 39
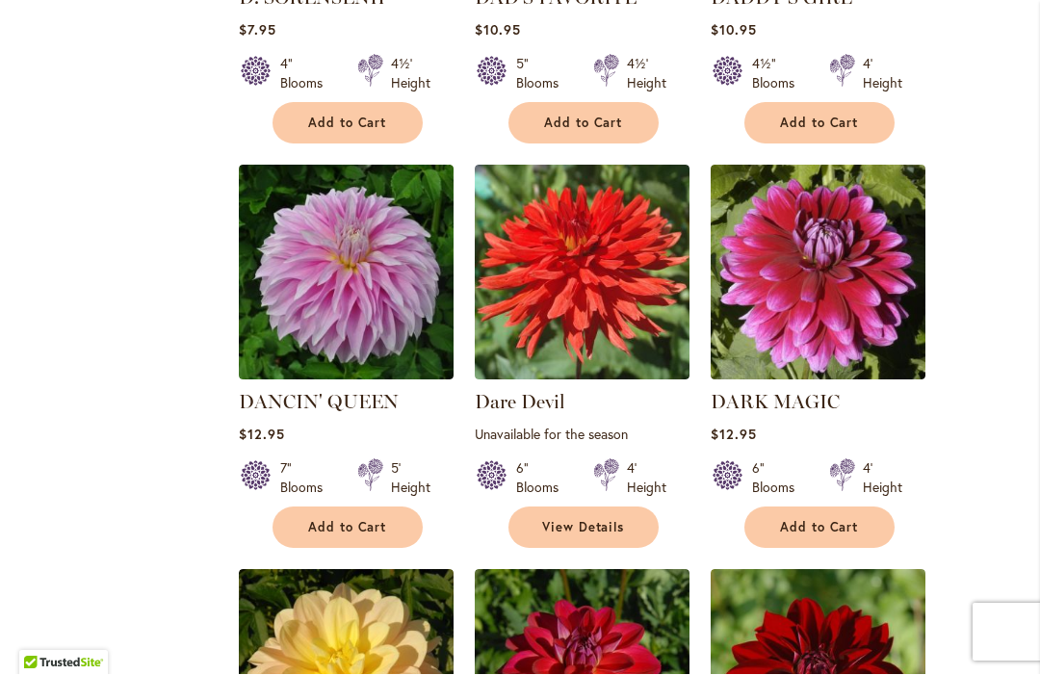
scroll to position [4558, 0]
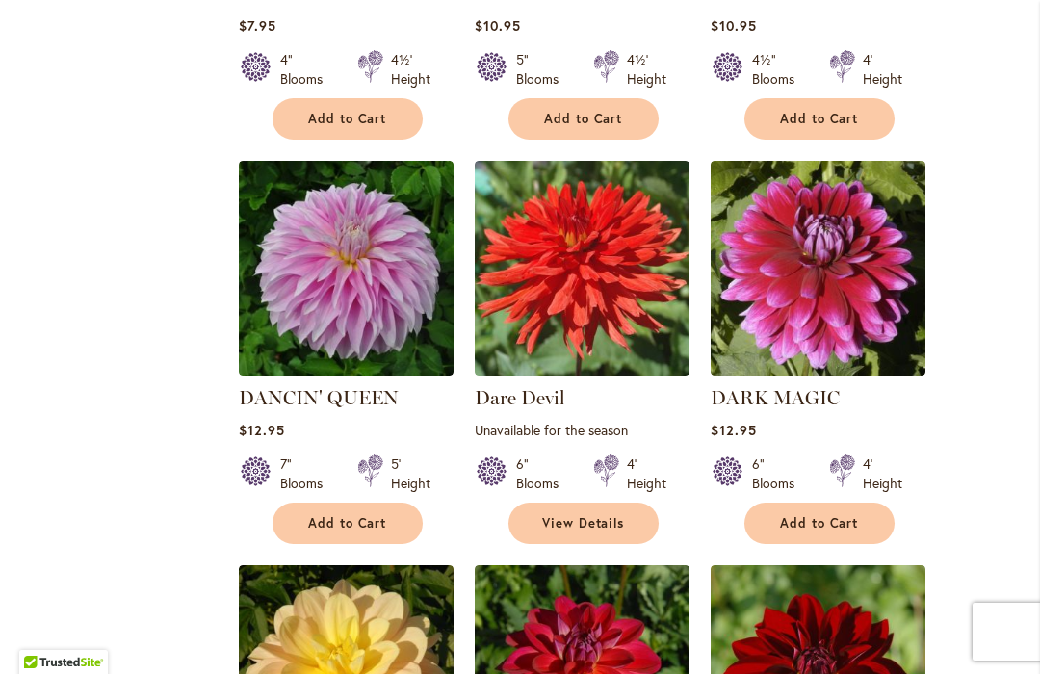
click at [916, 576] on img at bounding box center [818, 673] width 215 height 215
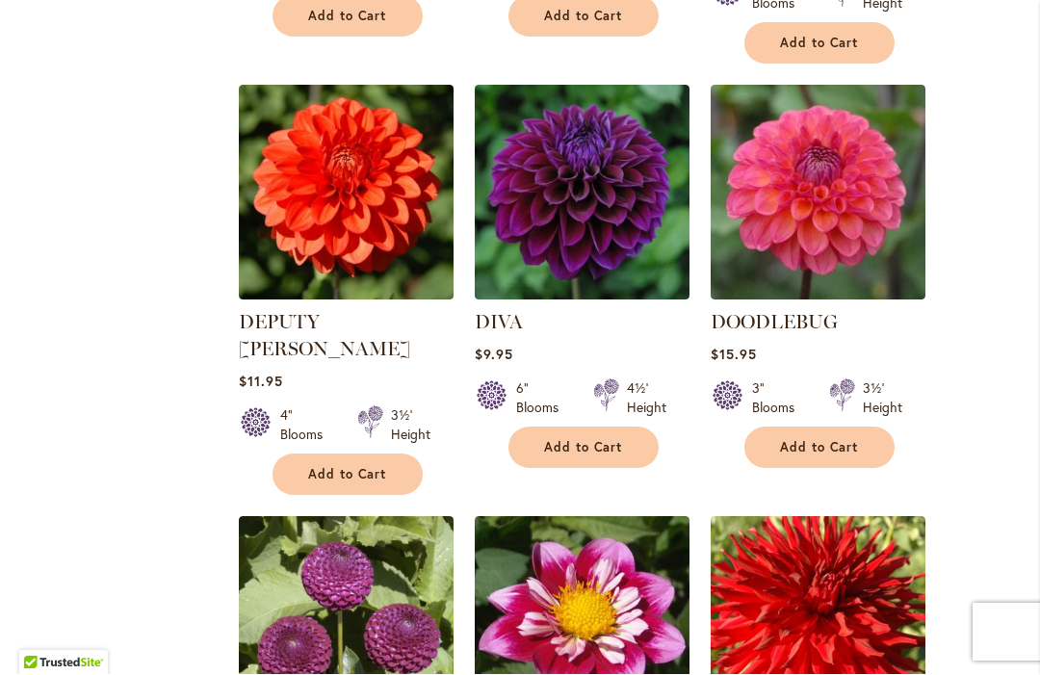
scroll to position [5468, 0]
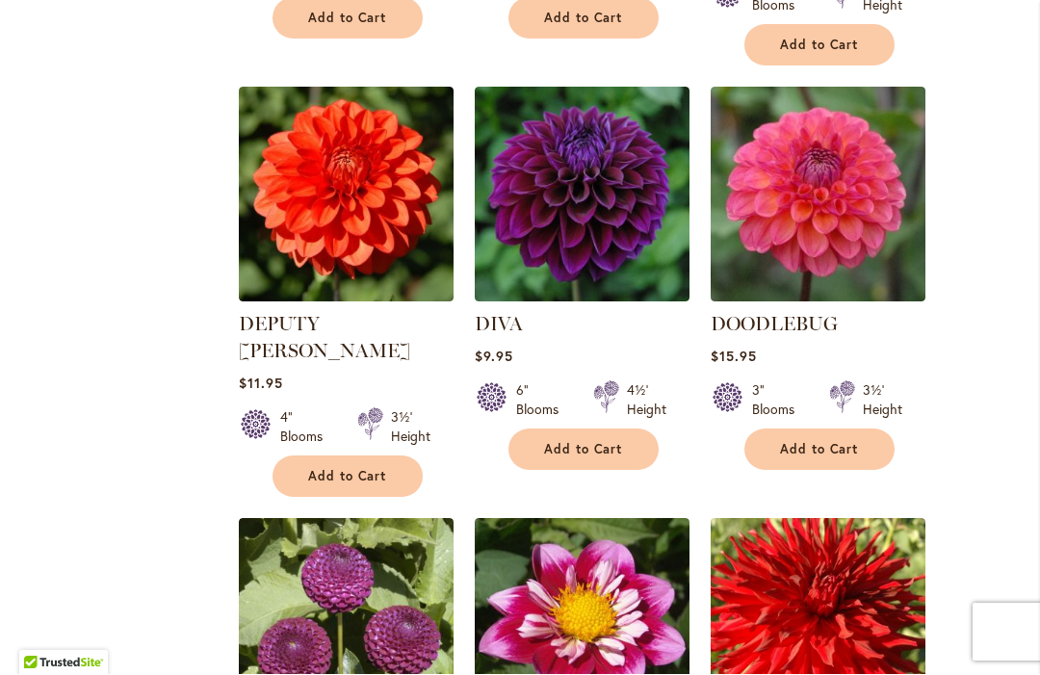
click at [604, 442] on span "Add to Cart" at bounding box center [583, 450] width 79 height 16
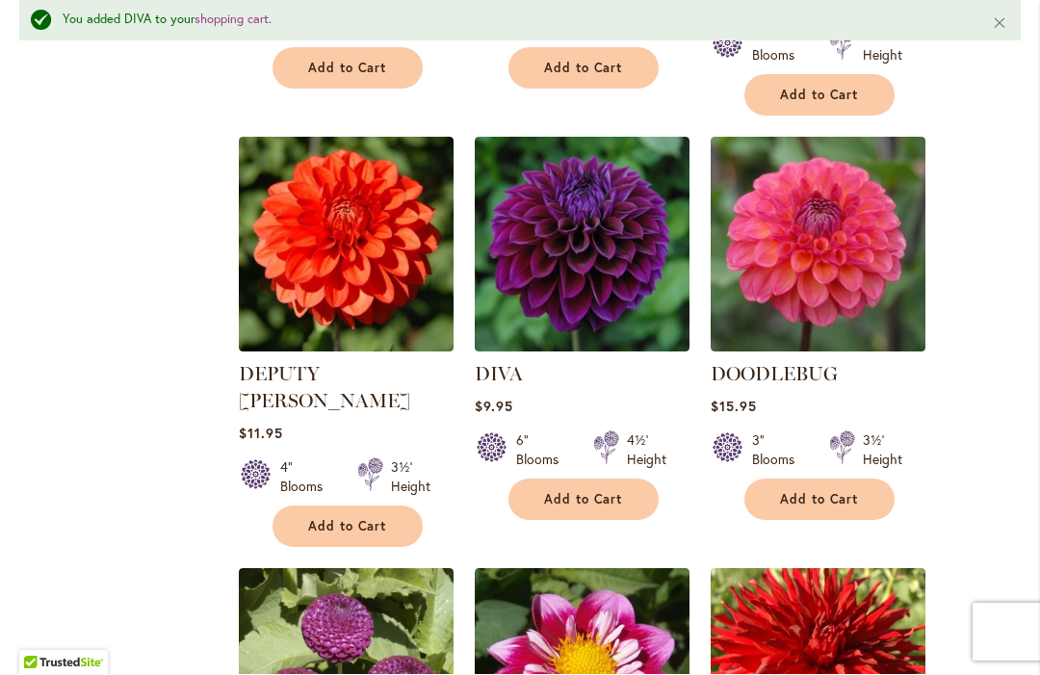
click at [605, 492] on span "Add to Cart" at bounding box center [583, 500] width 79 height 16
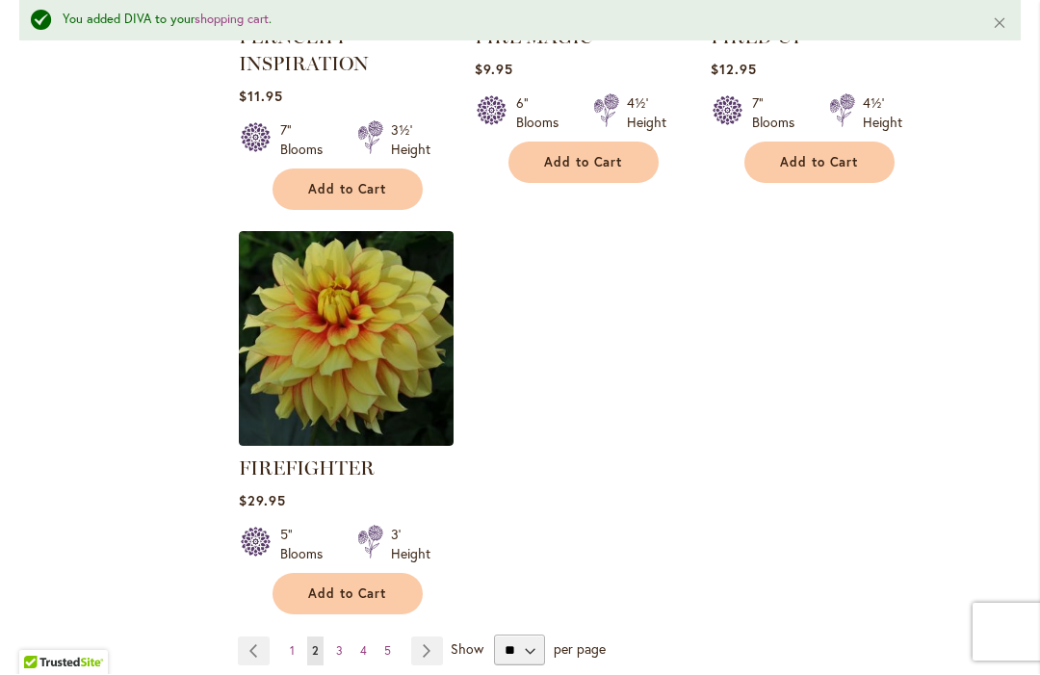
scroll to position [9155, 0]
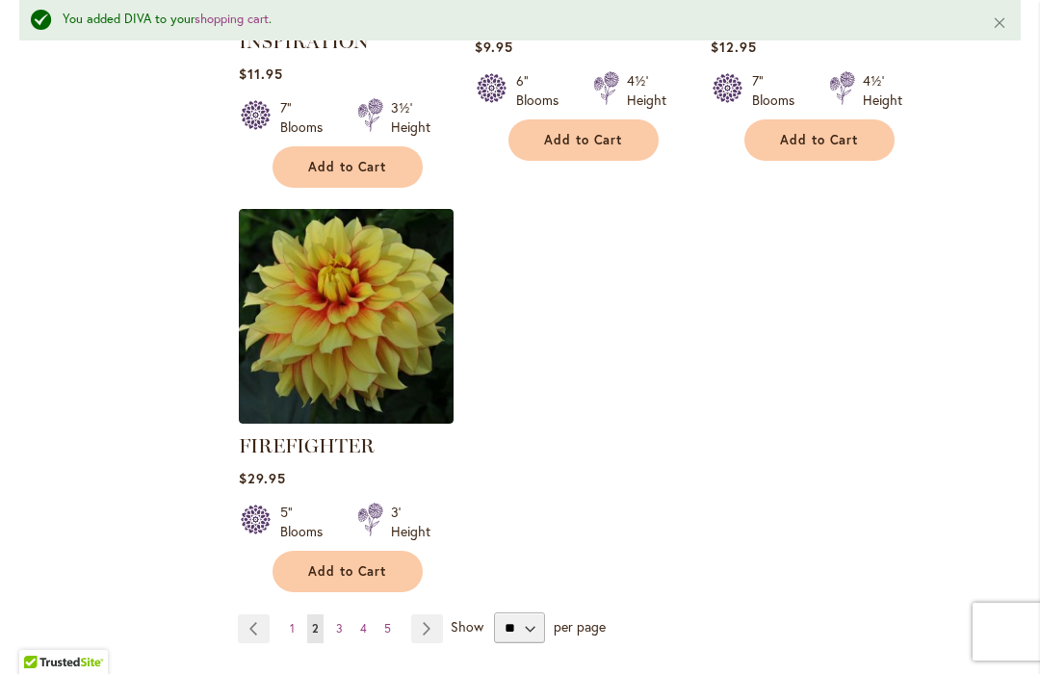
click at [426, 615] on link "Page Next" at bounding box center [427, 629] width 32 height 29
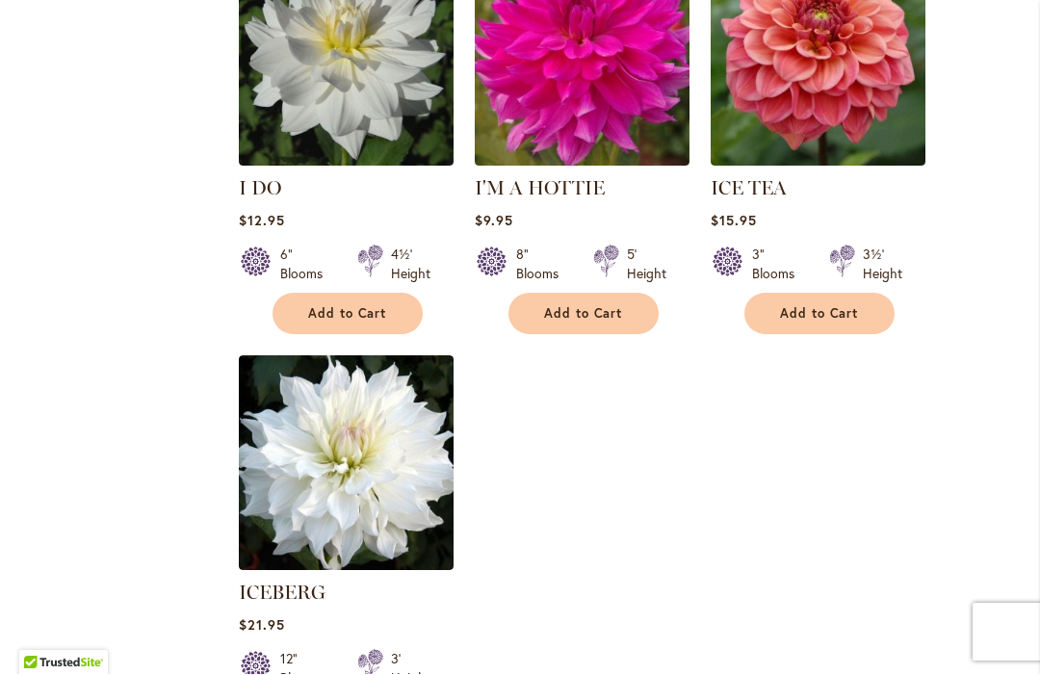
scroll to position [9028, 0]
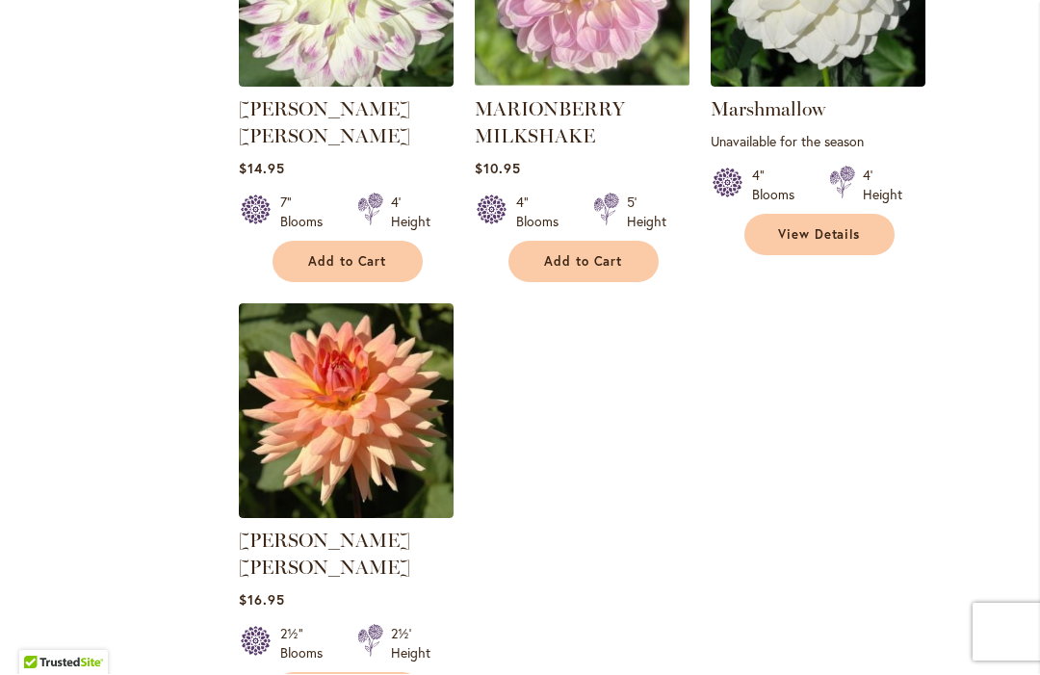
scroll to position [8999, 0]
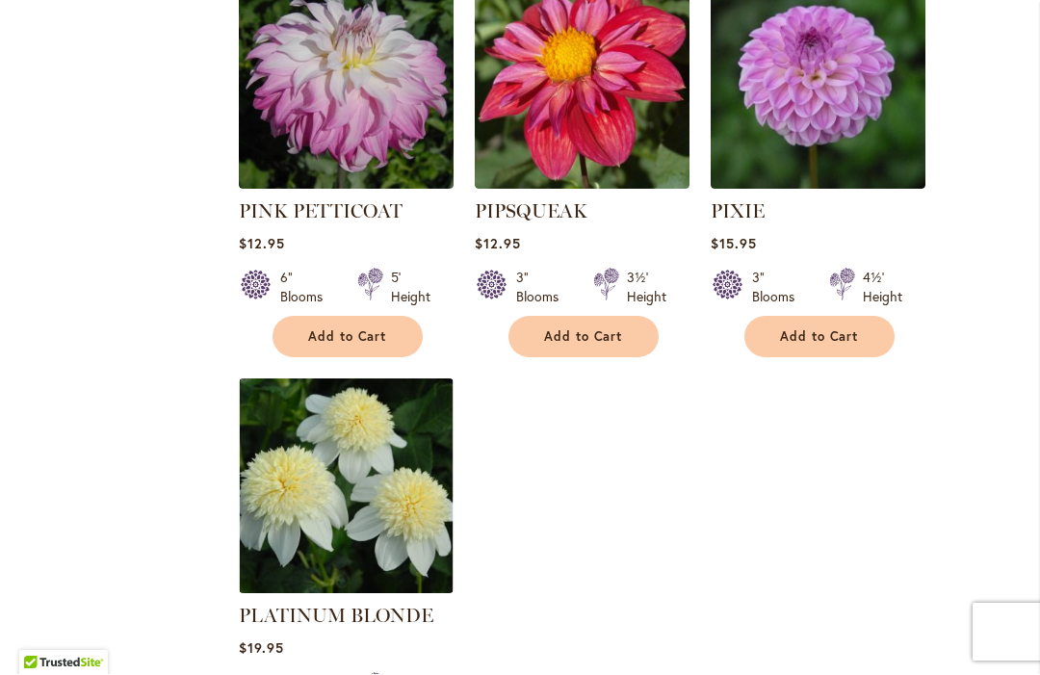
scroll to position [8932, 0]
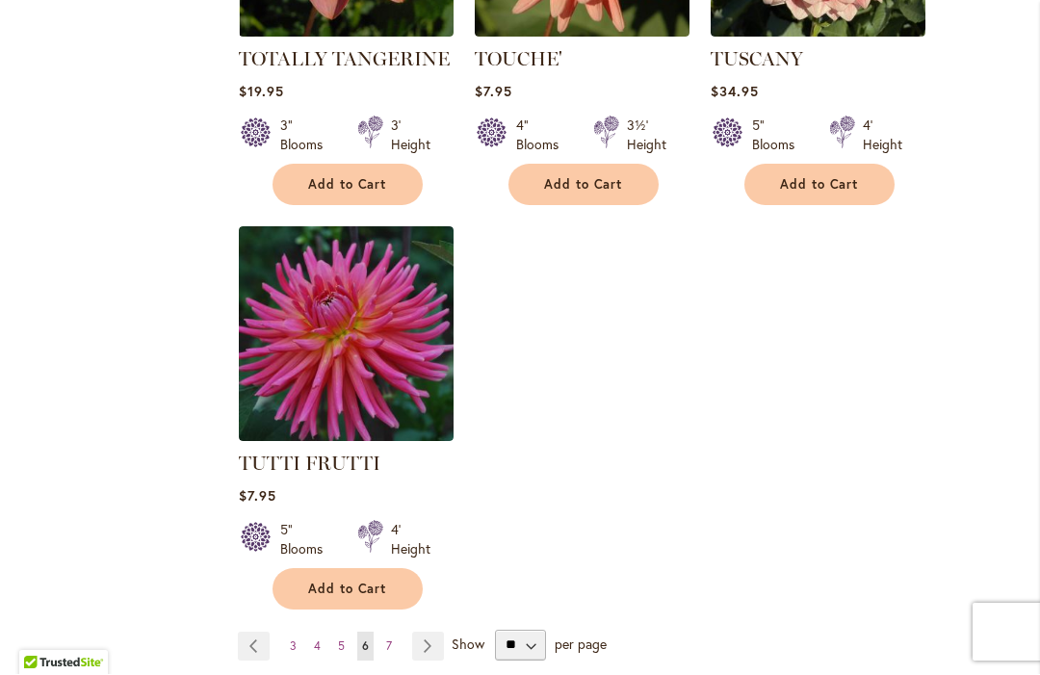
scroll to position [8964, 0]
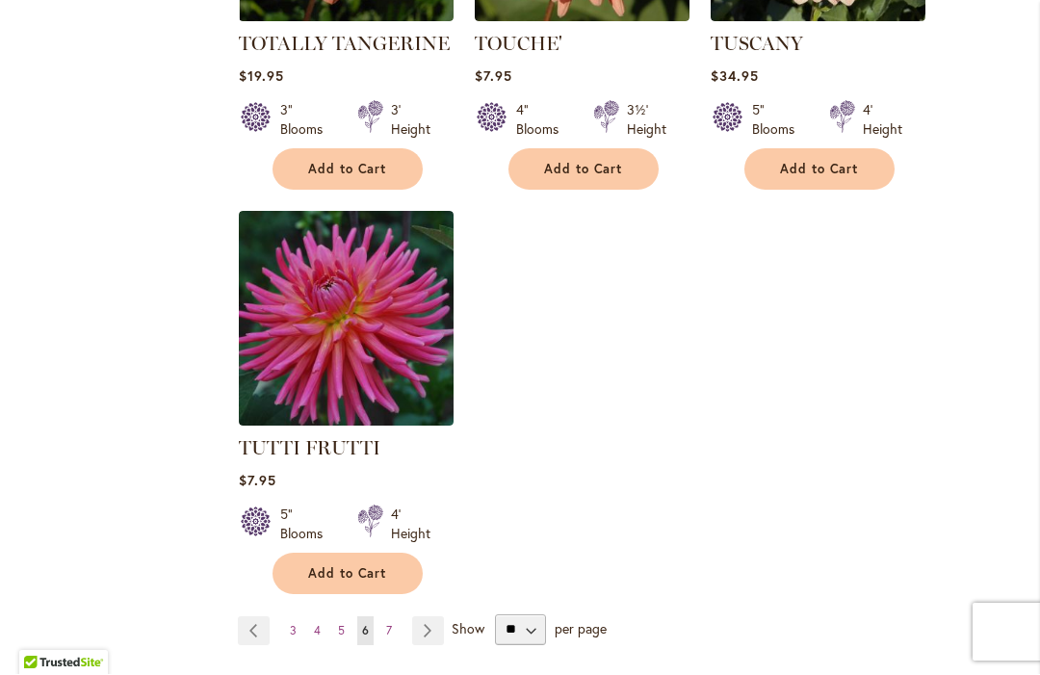
click at [426, 617] on link "Page Next" at bounding box center [428, 631] width 32 height 29
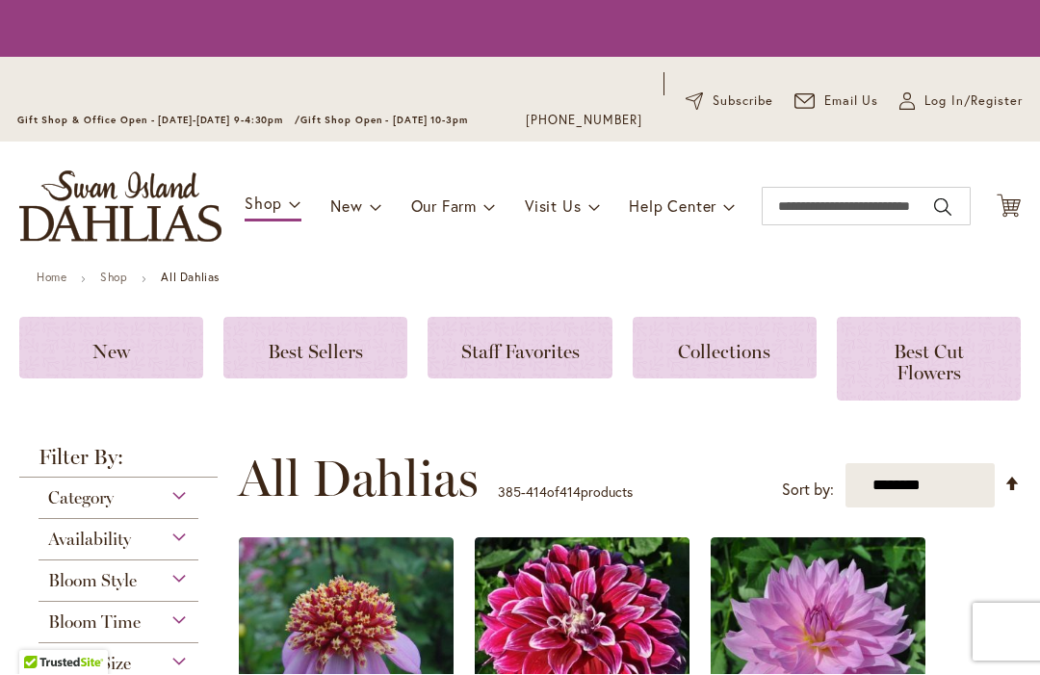
scroll to position [559, 0]
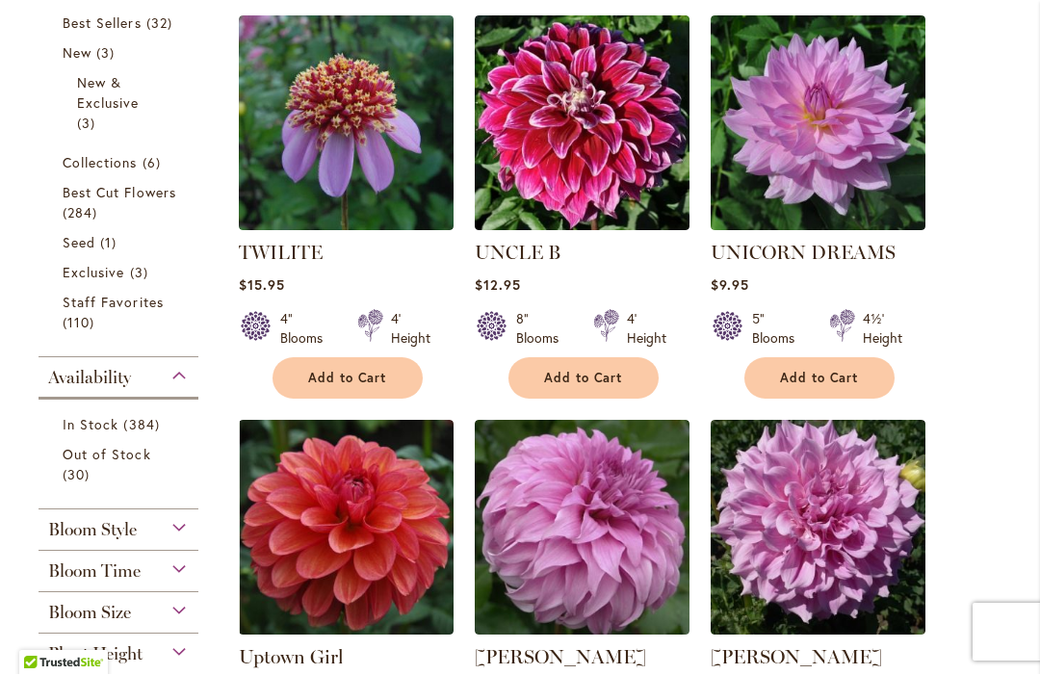
click at [352, 378] on span "Add to Cart" at bounding box center [347, 379] width 79 height 16
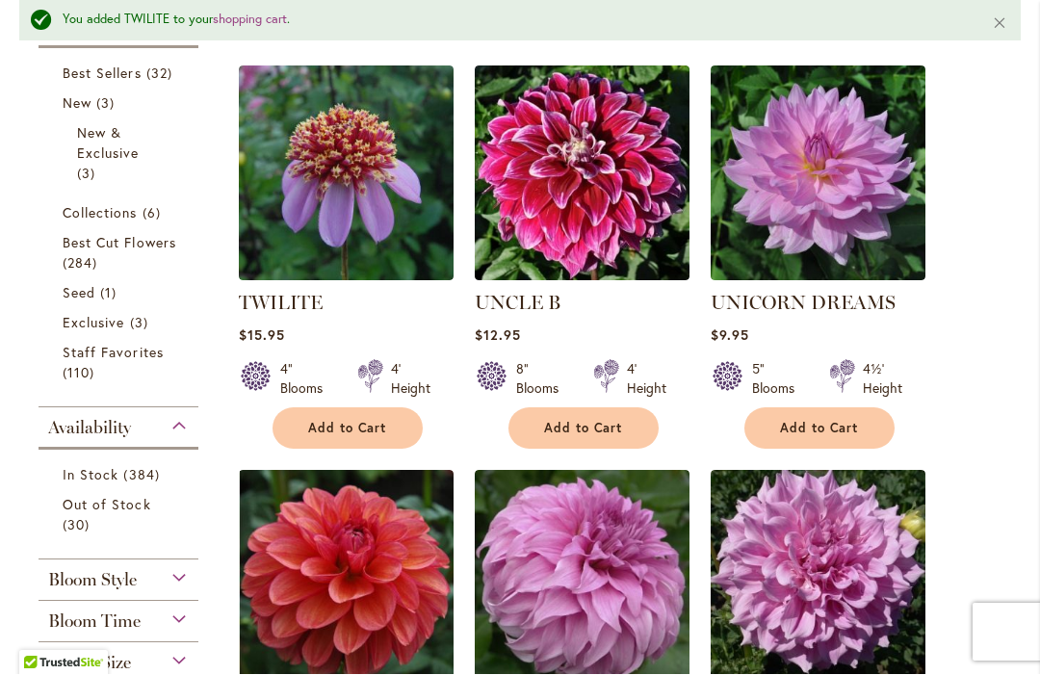
click at [370, 437] on button "Add to Cart" at bounding box center [347, 428] width 150 height 41
click at [310, 308] on link "TWILITE" at bounding box center [281, 303] width 84 height 23
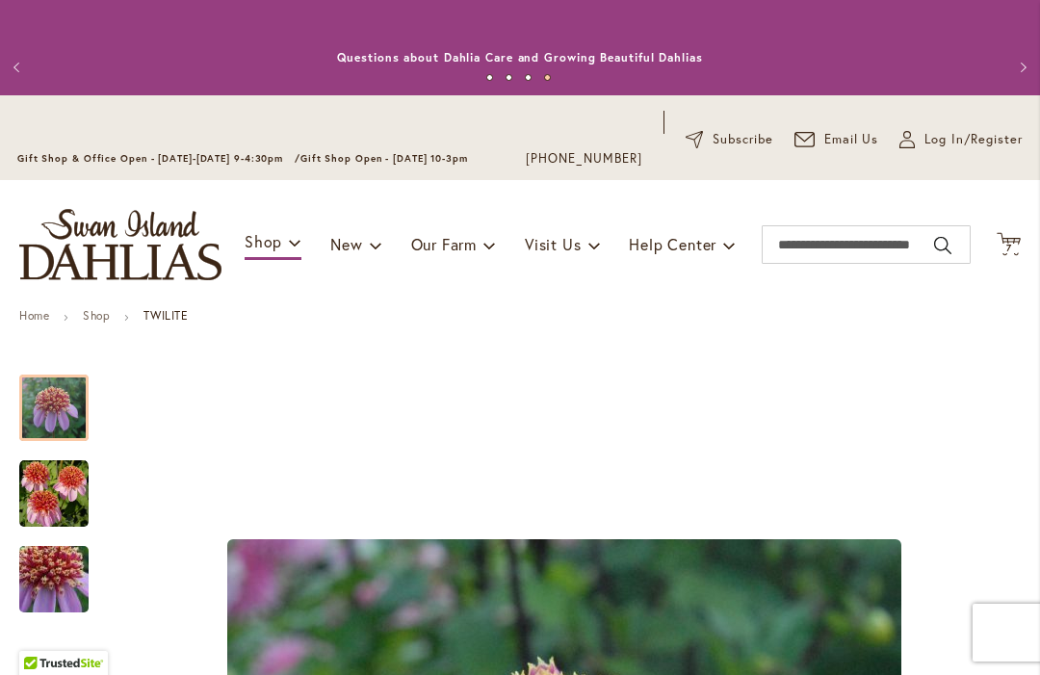
click at [1019, 244] on icon at bounding box center [1009, 243] width 24 height 23
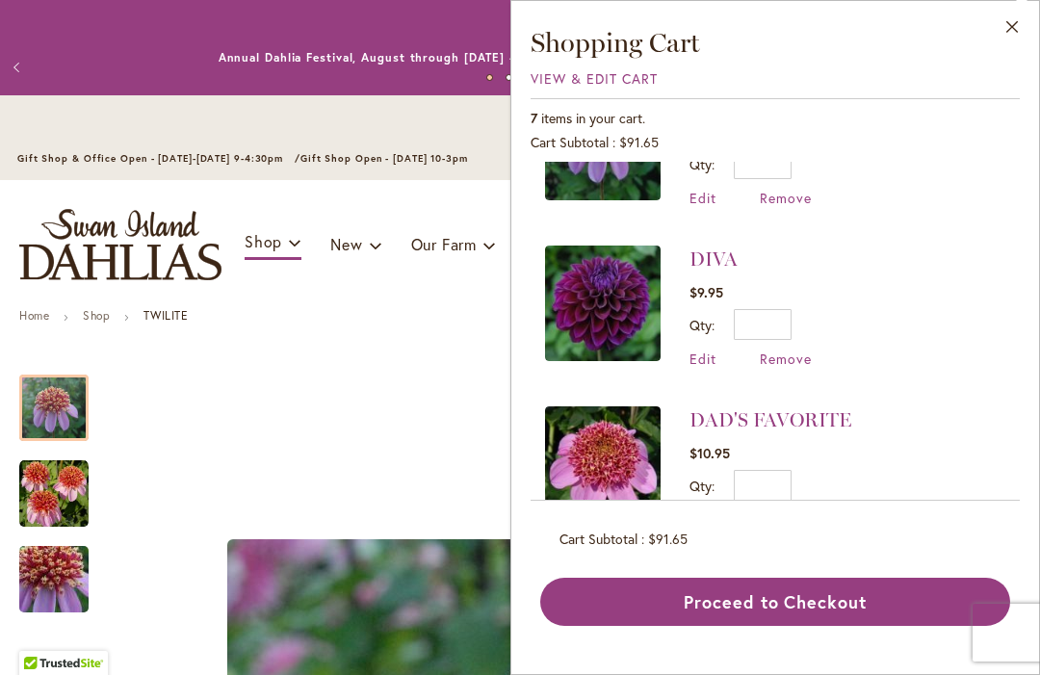
scroll to position [94, 0]
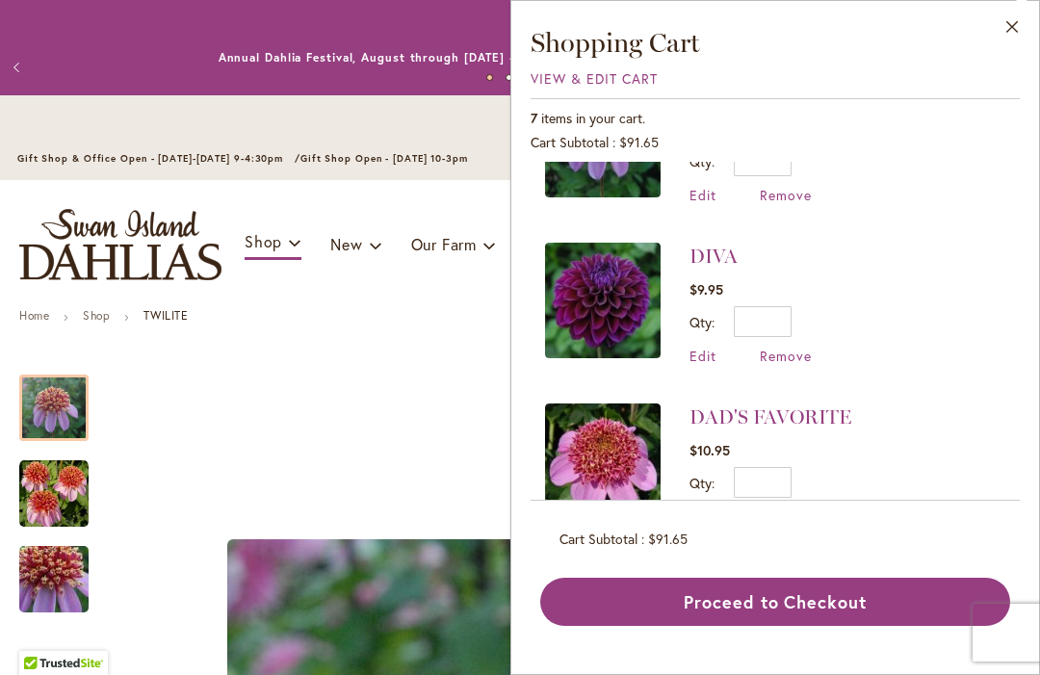
click at [748, 412] on link "DAD'S FAVORITE" at bounding box center [770, 416] width 162 height 23
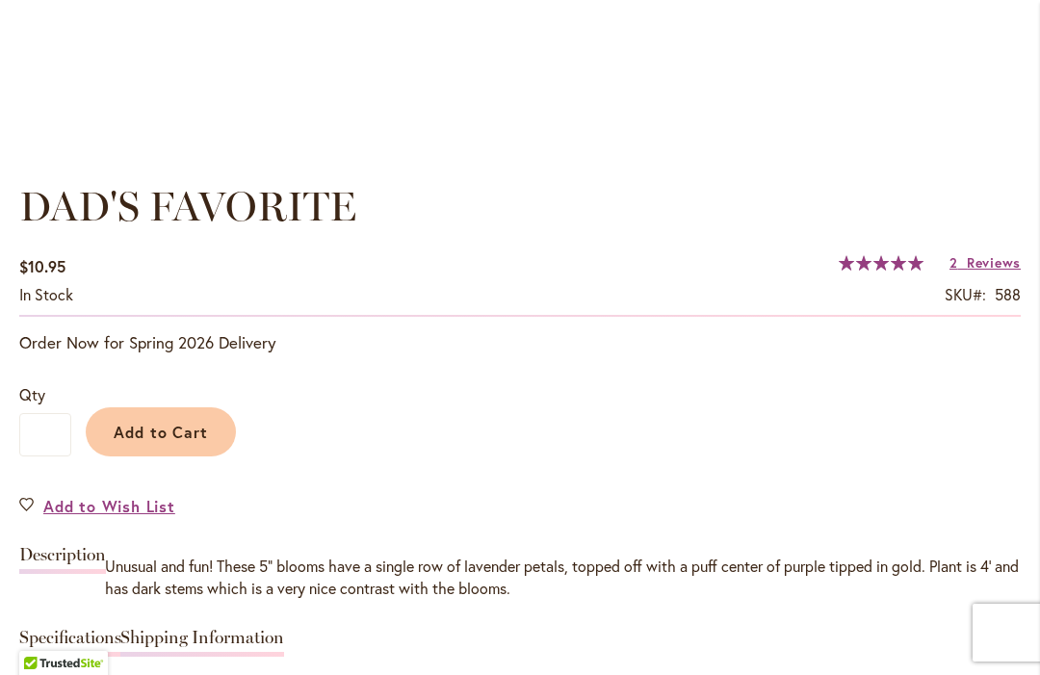
scroll to position [1264, 0]
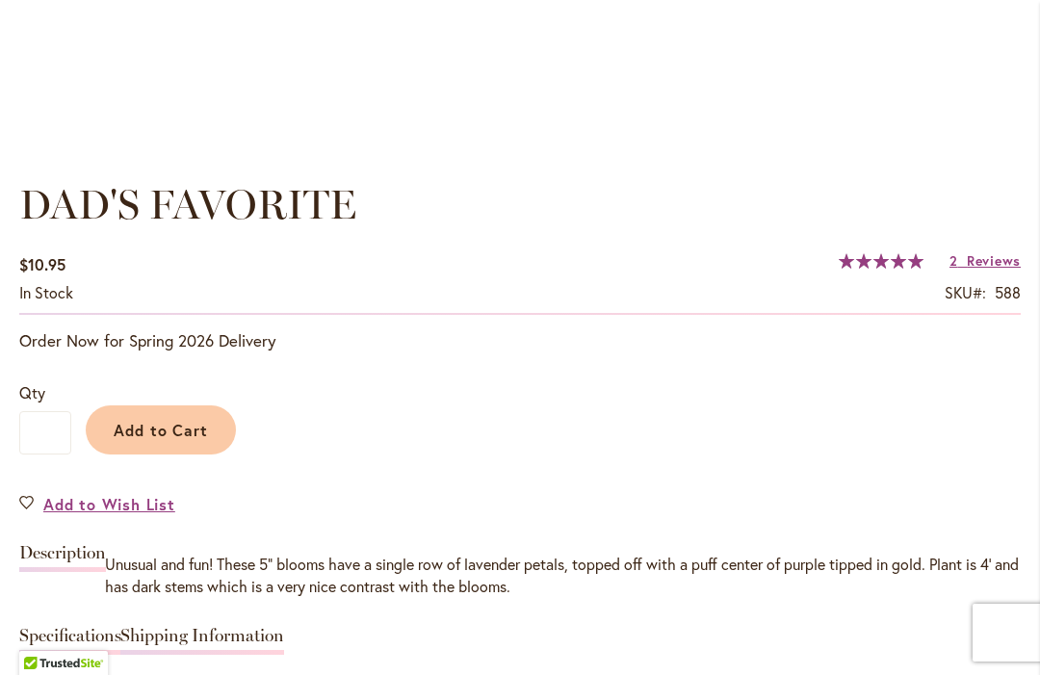
click at [985, 258] on span "Reviews" at bounding box center [994, 260] width 54 height 18
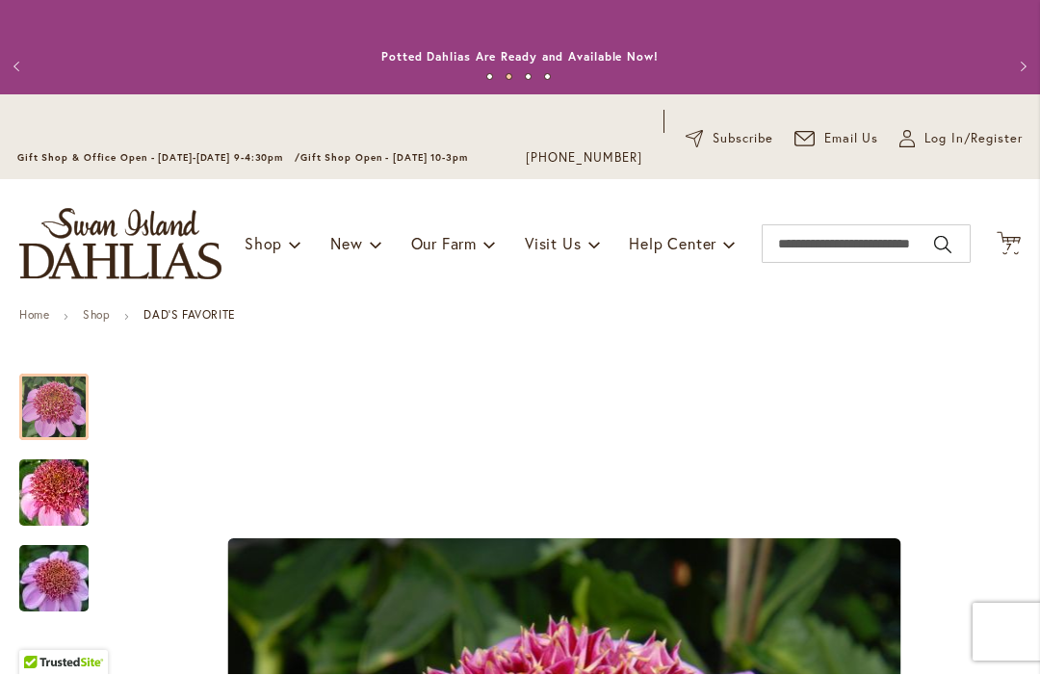
scroll to position [0, 0]
click at [1012, 246] on span "7 7 items" at bounding box center [1008, 249] width 19 height 10
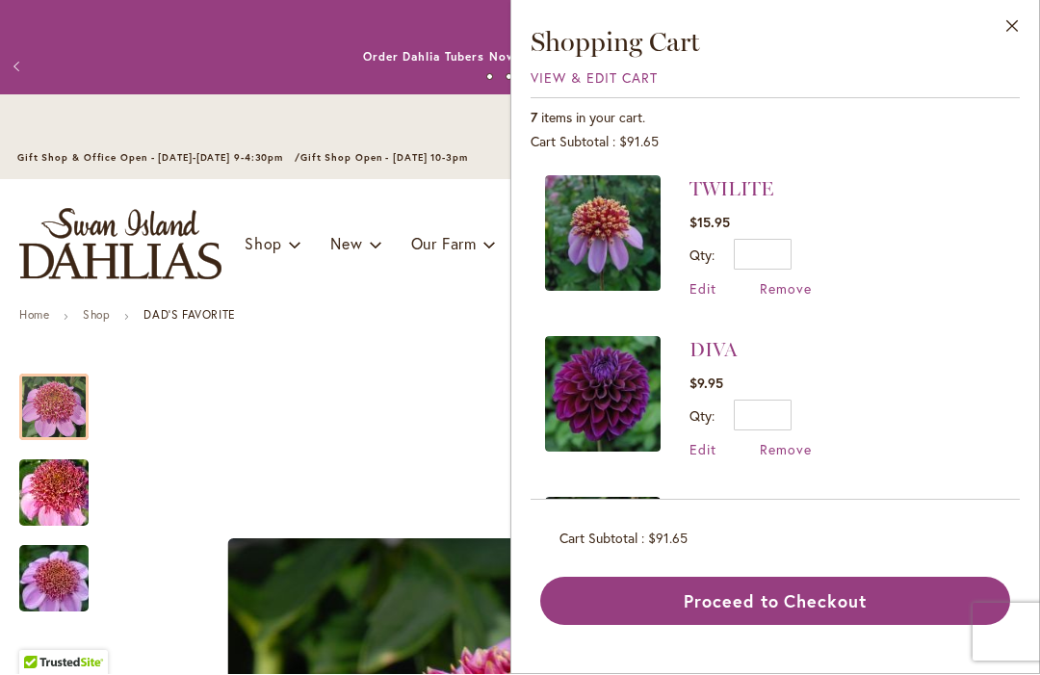
click at [750, 194] on link "TWILITE" at bounding box center [731, 189] width 84 height 23
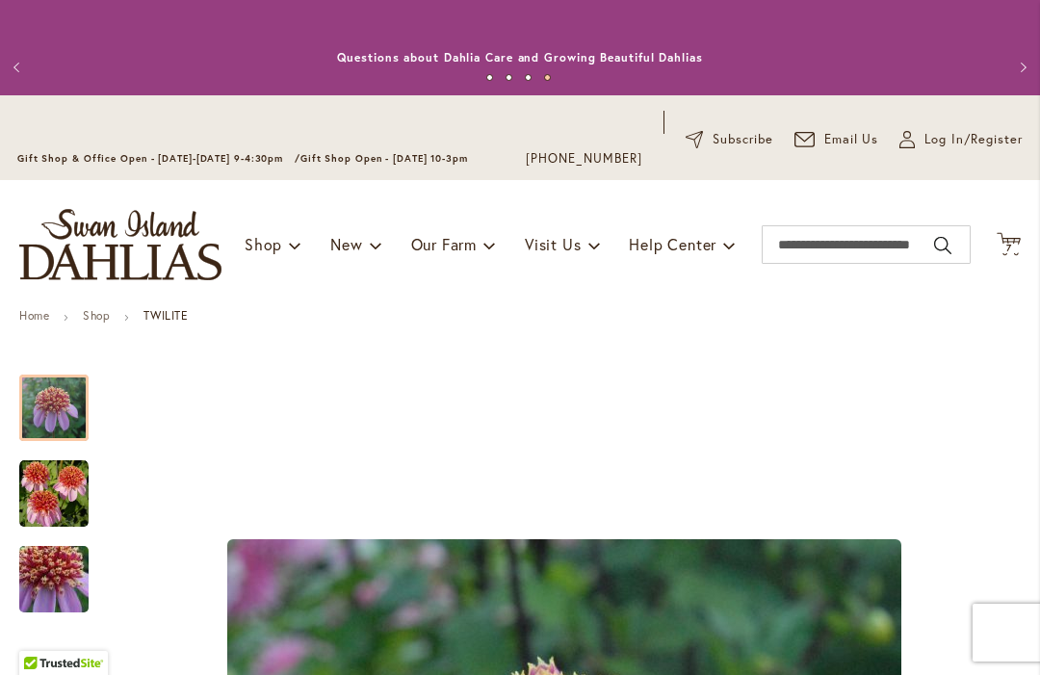
click at [1016, 239] on icon "Cart .cls-1 { fill: #231f20; }" at bounding box center [1009, 244] width 24 height 24
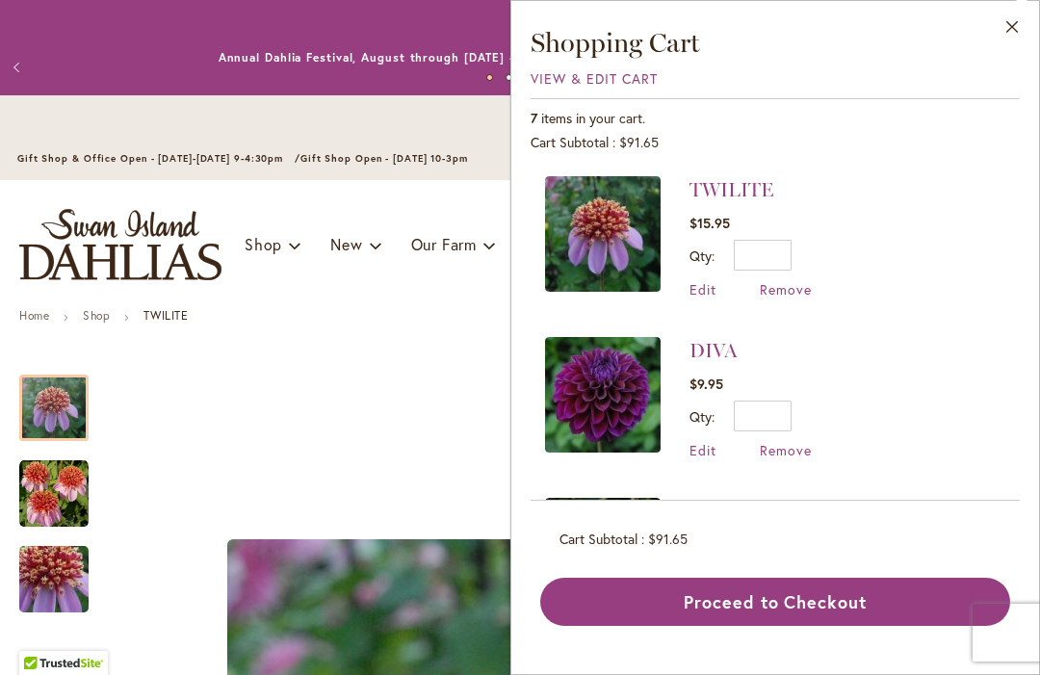
click at [541, 85] on span "View & Edit Cart" at bounding box center [594, 78] width 127 height 18
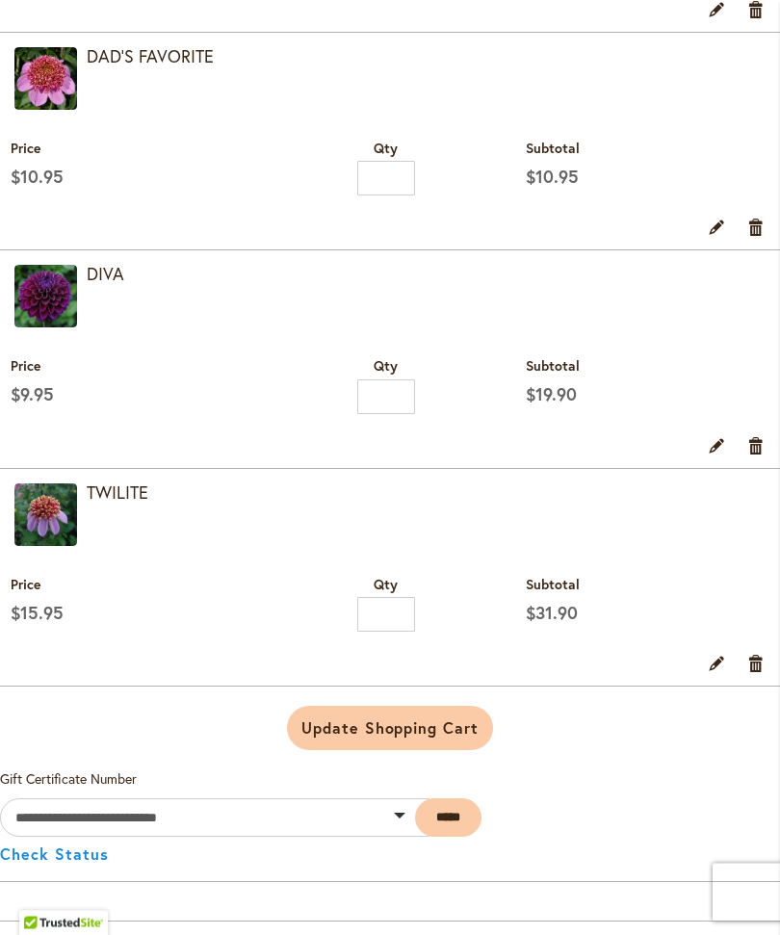
scroll to position [1083, 0]
click at [716, 673] on link "Edit" at bounding box center [717, 662] width 18 height 21
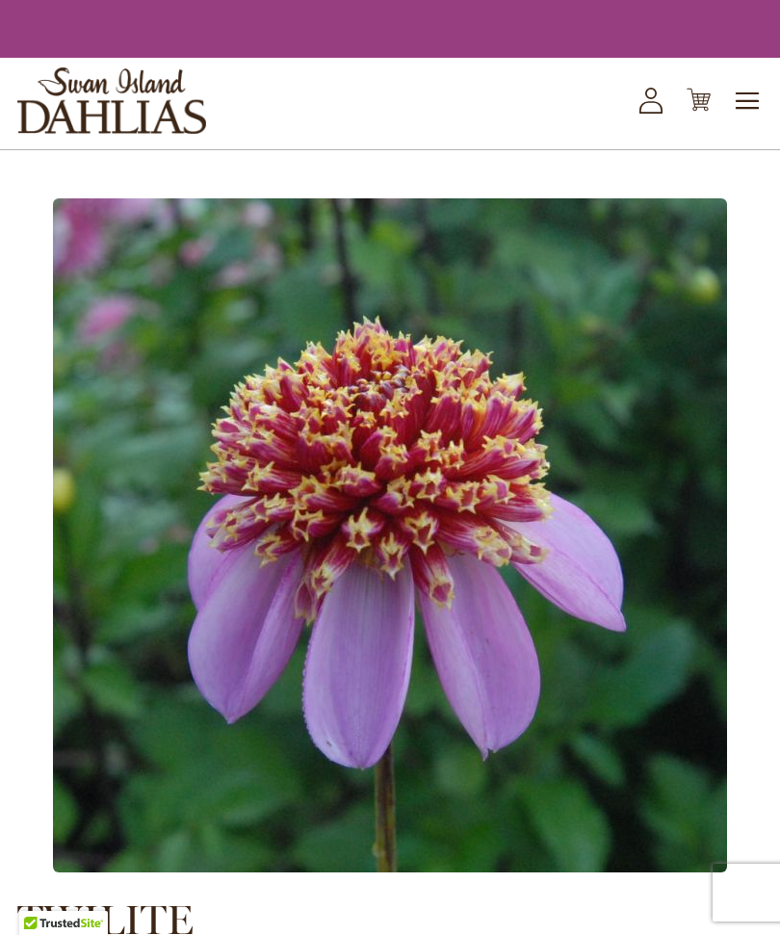
type input "*"
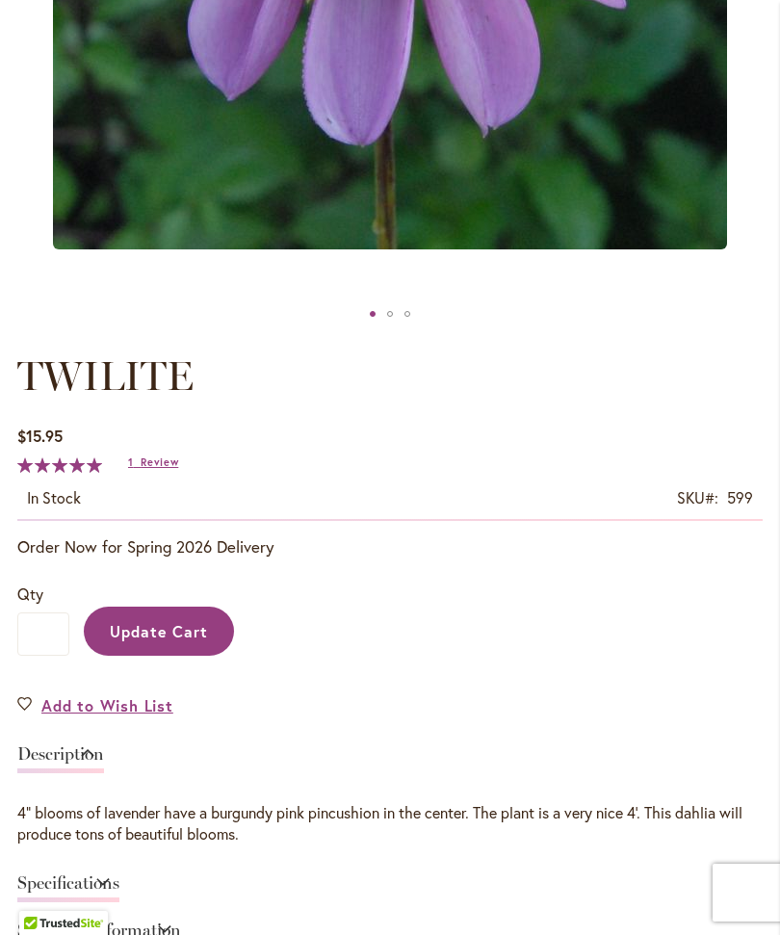
scroll to position [734, 0]
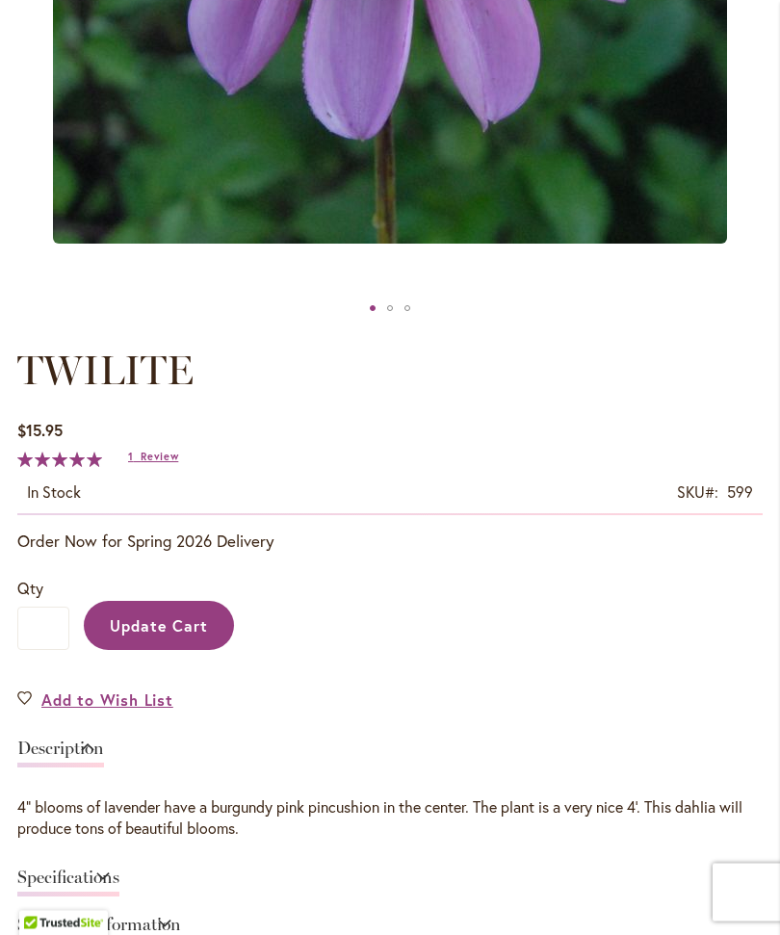
click at [153, 636] on span "Update Cart" at bounding box center [159, 626] width 99 height 20
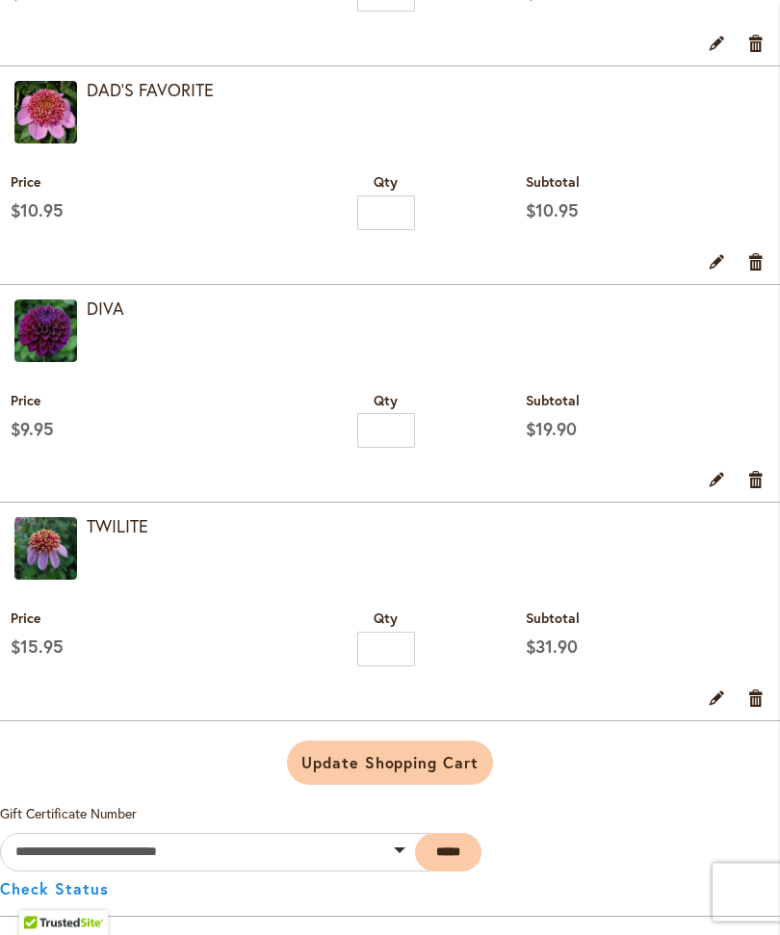
scroll to position [1107, 0]
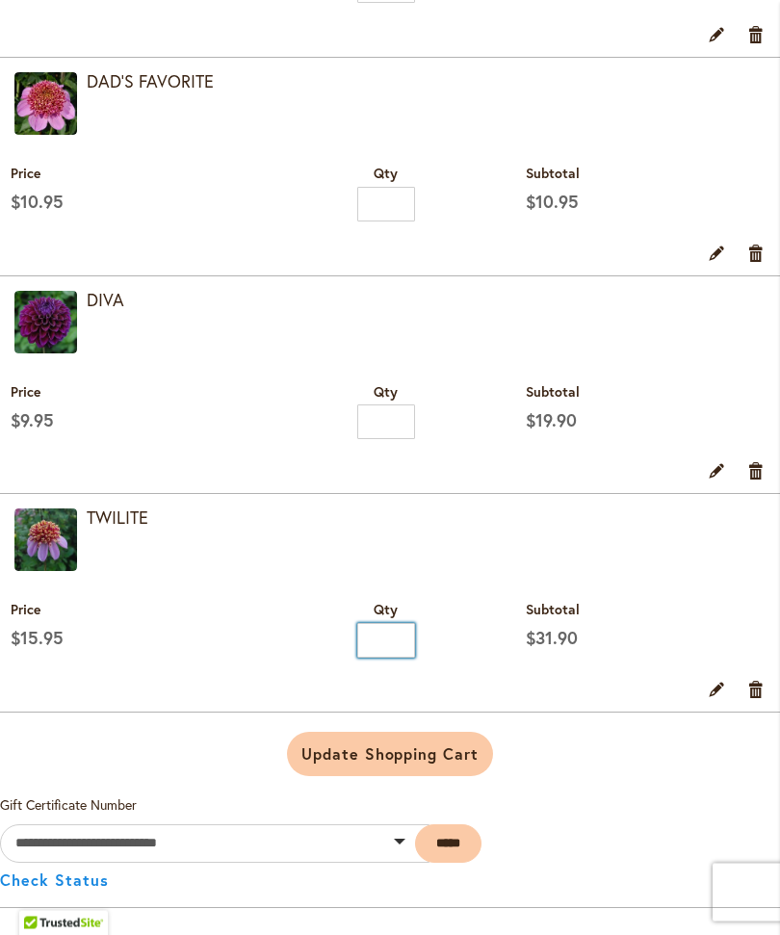
click at [400, 659] on input "*" at bounding box center [386, 641] width 58 height 35
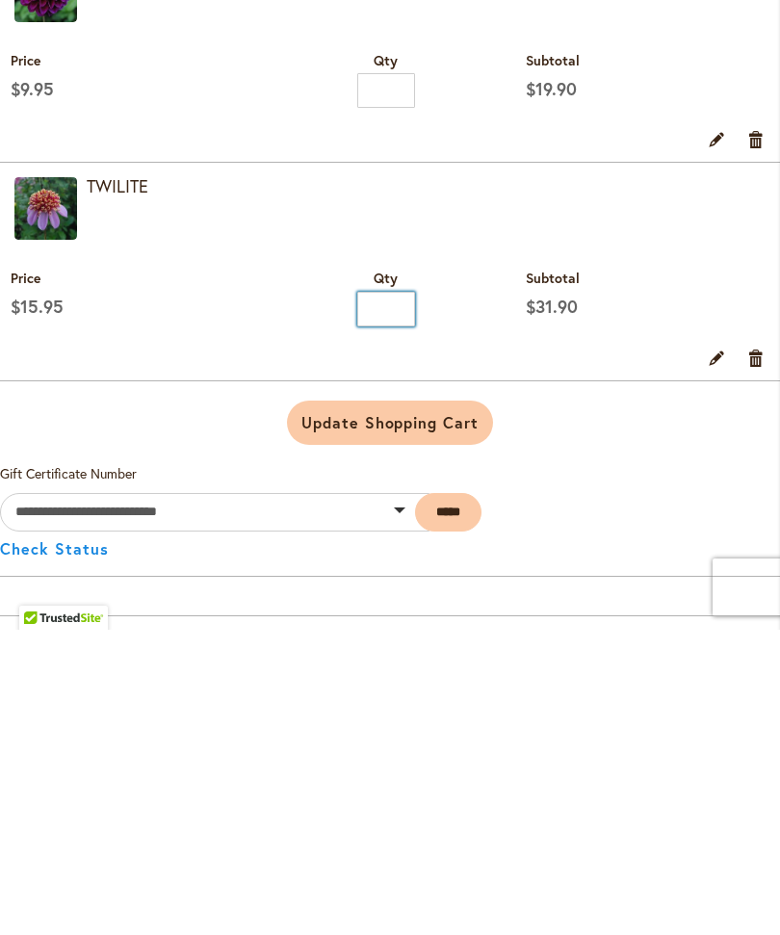
type input "*"
click at [425, 706] on button "Update Shopping Cart" at bounding box center [390, 728] width 206 height 44
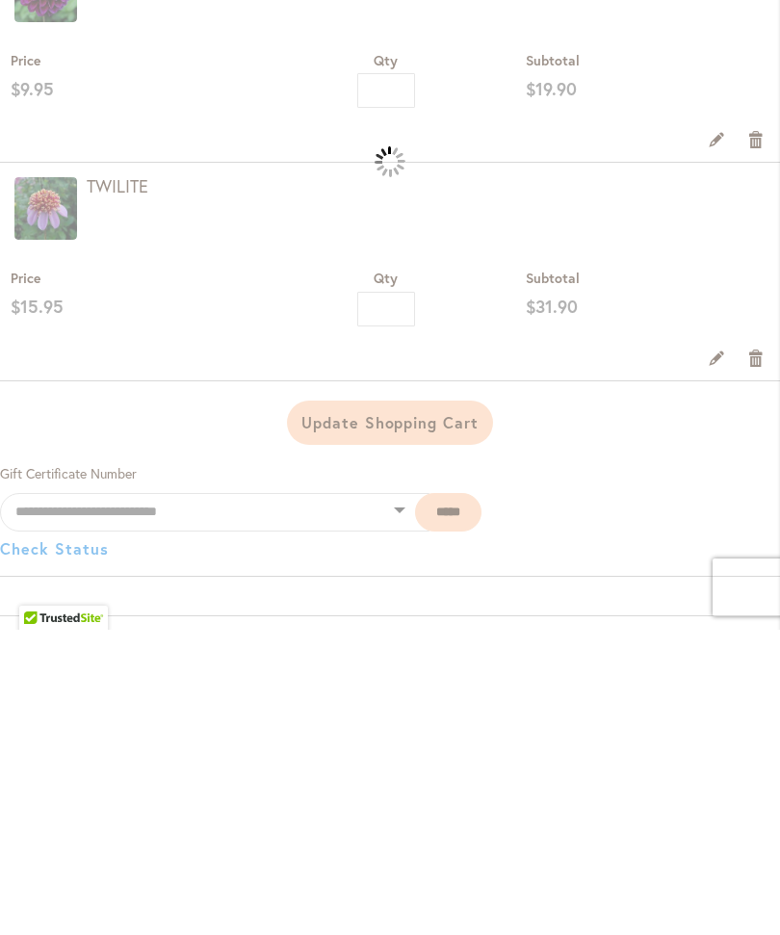
scroll to position [1439, 0]
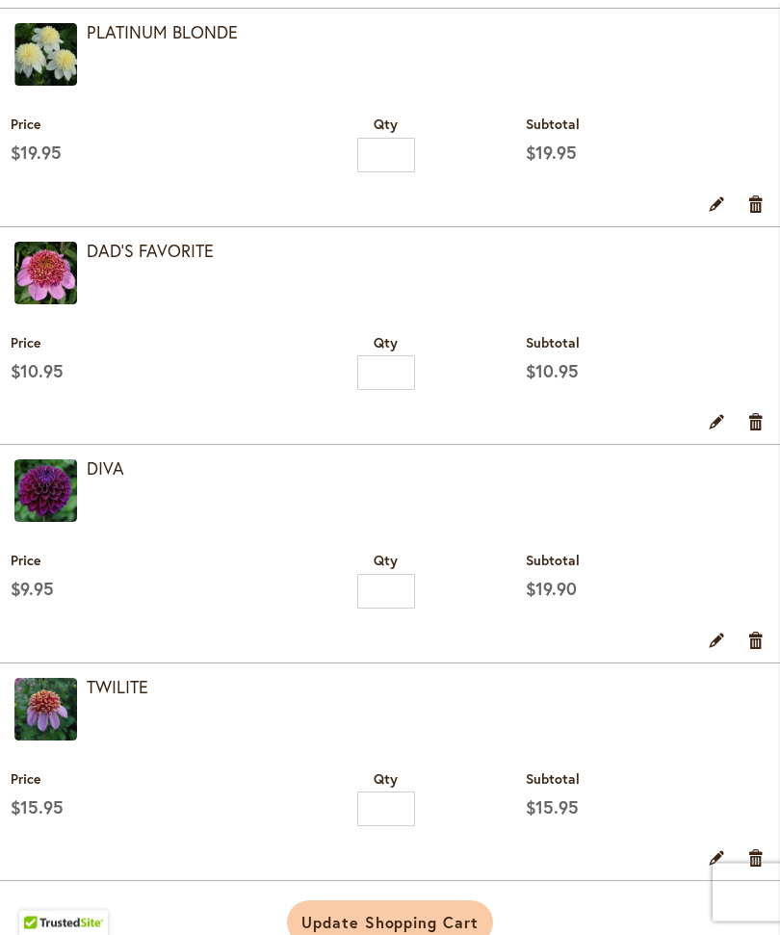
scroll to position [889, 0]
click at [399, 609] on input "*" at bounding box center [386, 591] width 58 height 35
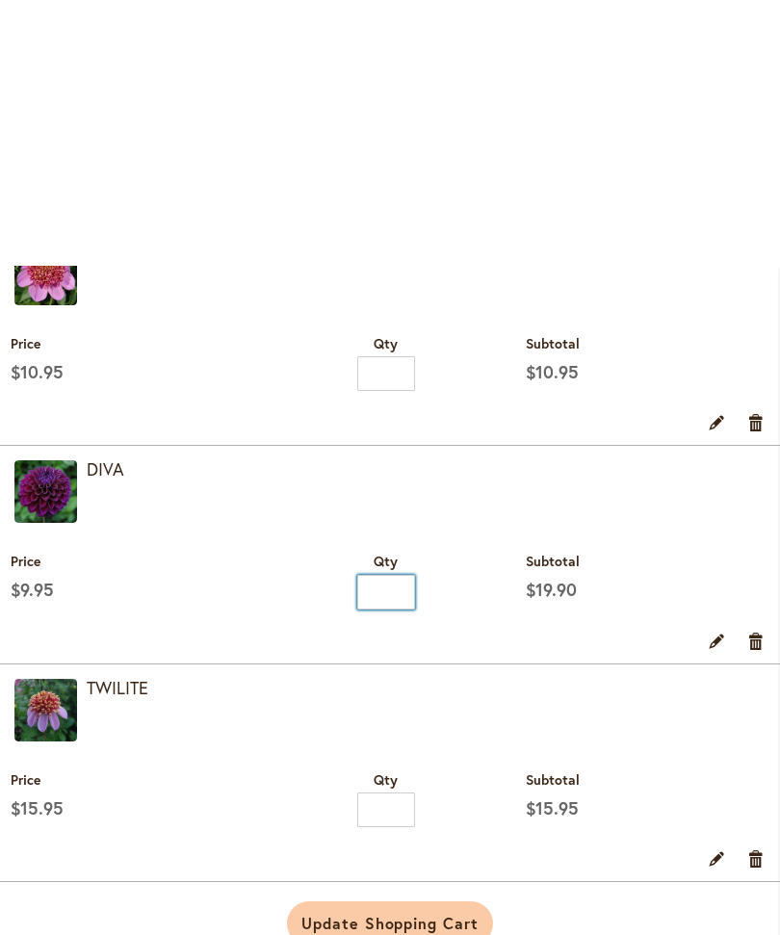
scroll to position [1154, 0]
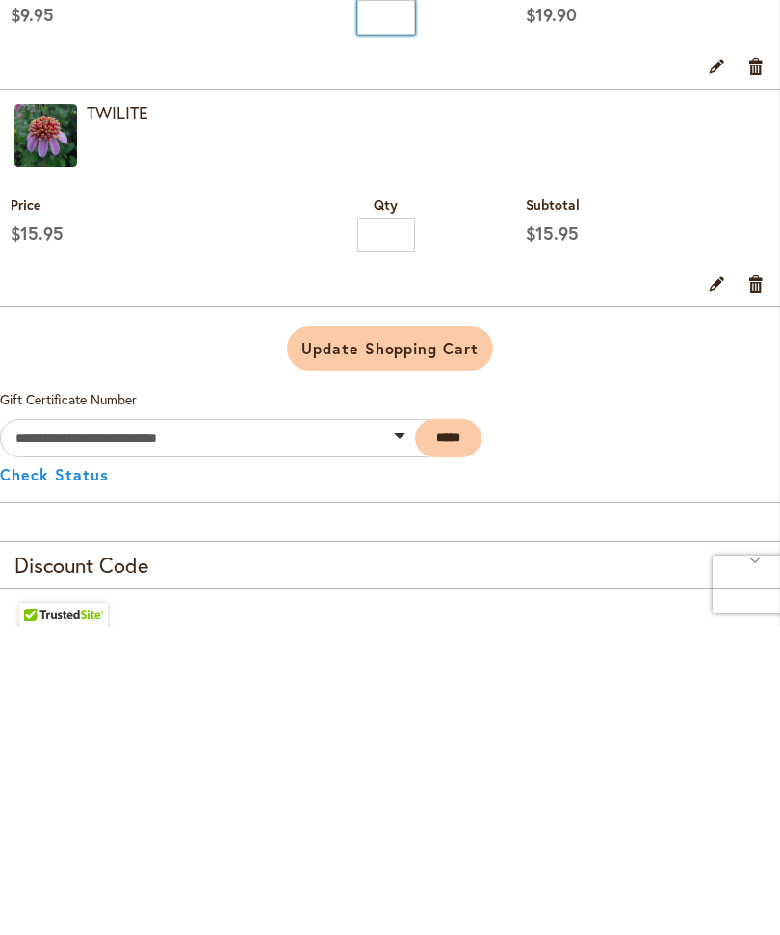
type input "*"
click at [407, 646] on span "Update Shopping Cart" at bounding box center [389, 656] width 177 height 20
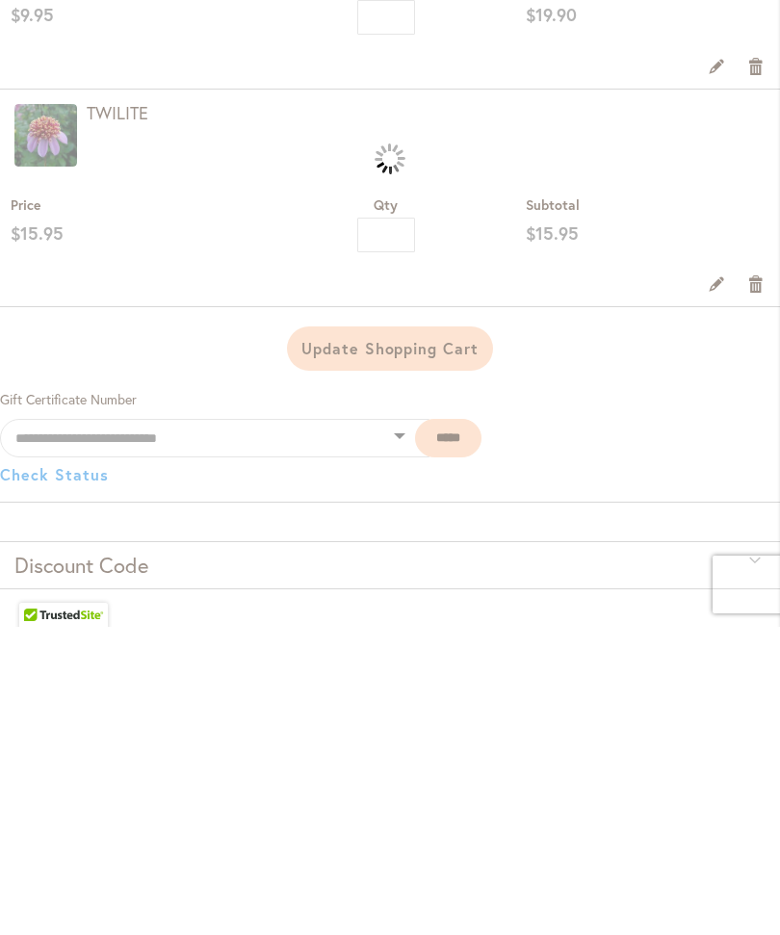
scroll to position [1463, 0]
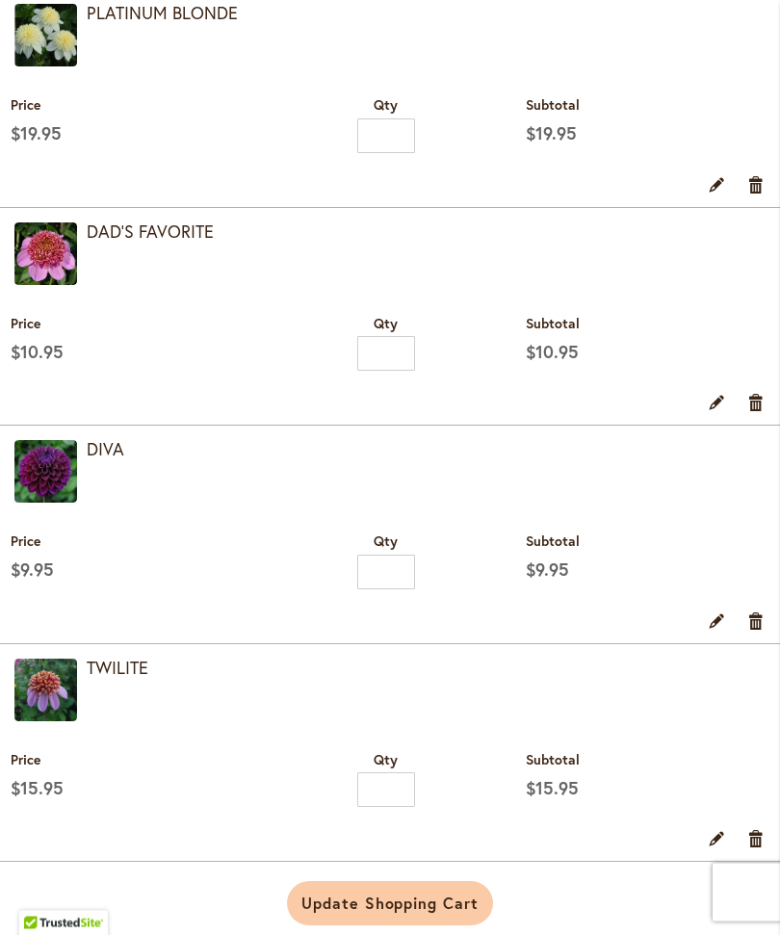
scroll to position [908, 0]
click at [156, 243] on link "DAD'S FAVORITE" at bounding box center [150, 231] width 127 height 23
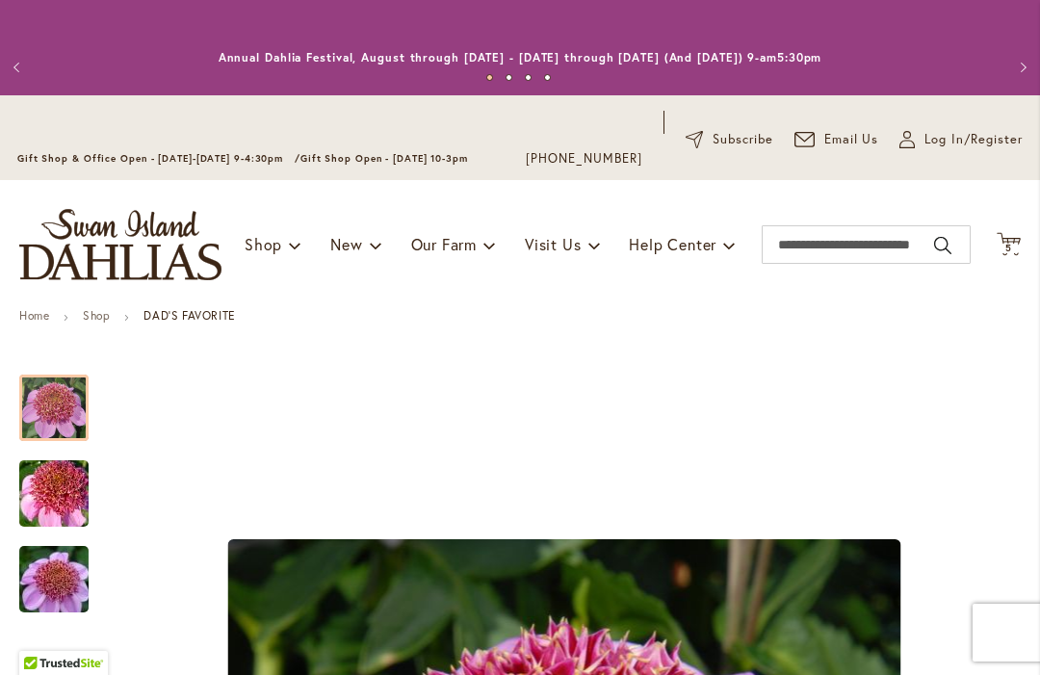
click at [779, 248] on span "5" at bounding box center [1008, 248] width 7 height 13
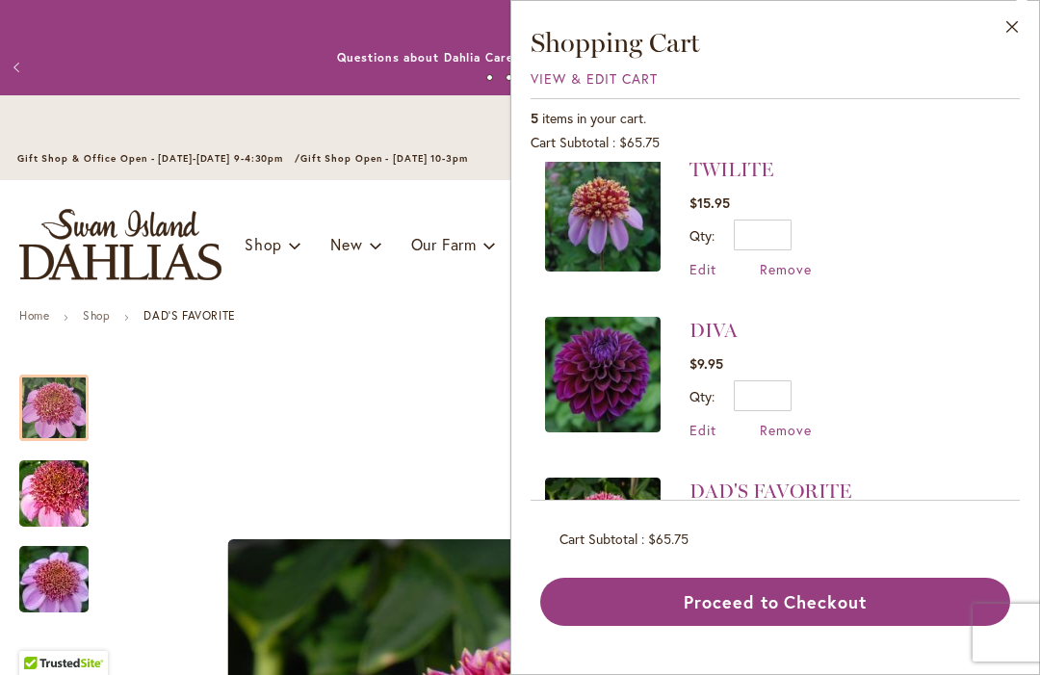
click at [779, 39] on button "Close" at bounding box center [1012, 31] width 53 height 61
